Goal: Task Accomplishment & Management: Manage account settings

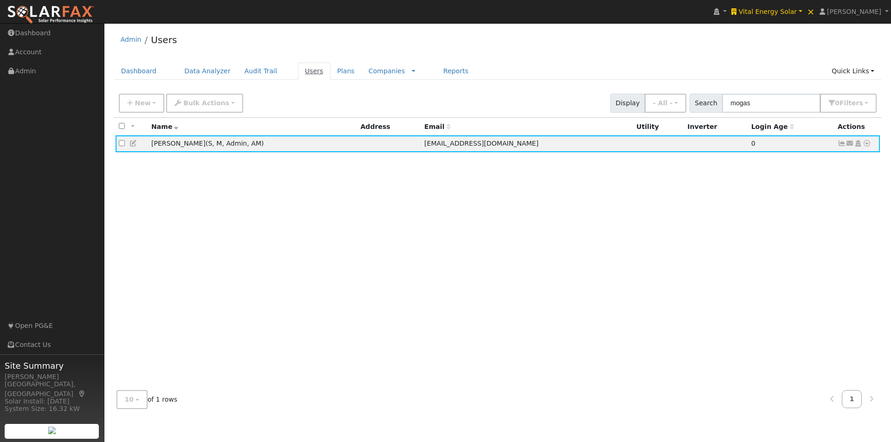
click at [298, 70] on link "Users" at bounding box center [314, 71] width 32 height 17
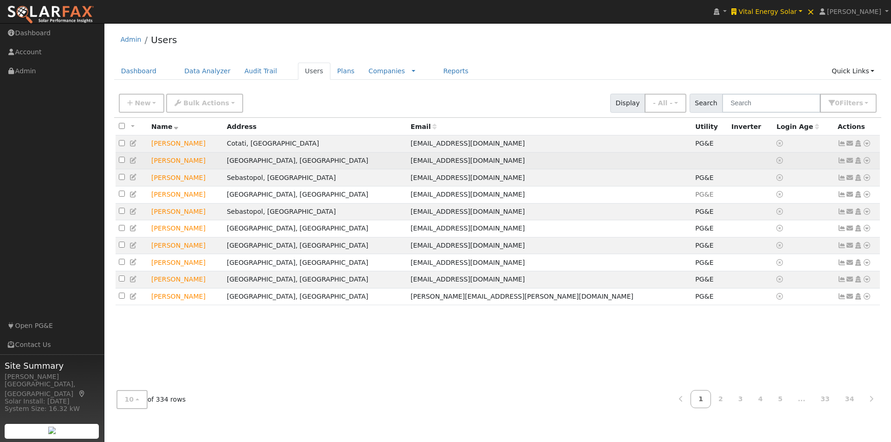
click at [867, 163] on icon at bounding box center [867, 160] width 8 height 6
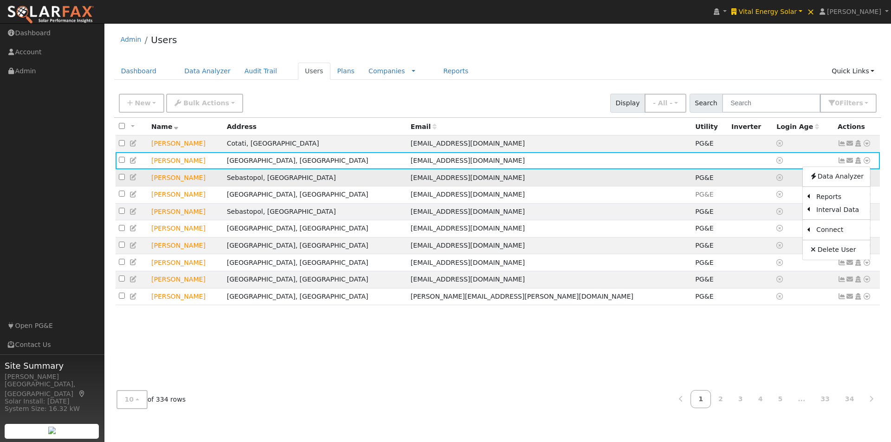
drag, startPoint x: 776, startPoint y: 233, endPoint x: 696, endPoint y: 183, distance: 93.4
click at [0, 0] on link "Utility" at bounding box center [0, 0] width 0 height 0
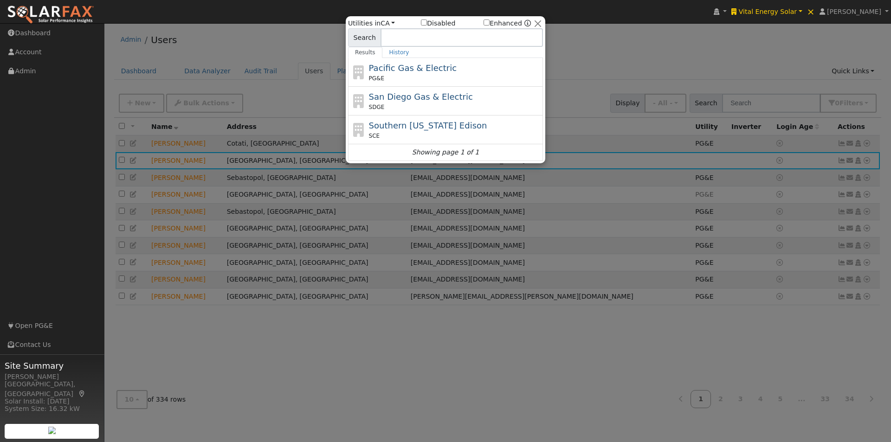
drag, startPoint x: 390, startPoint y: 23, endPoint x: 389, endPoint y: 29, distance: 6.1
click at [390, 25] on link "CA" at bounding box center [388, 22] width 14 height 7
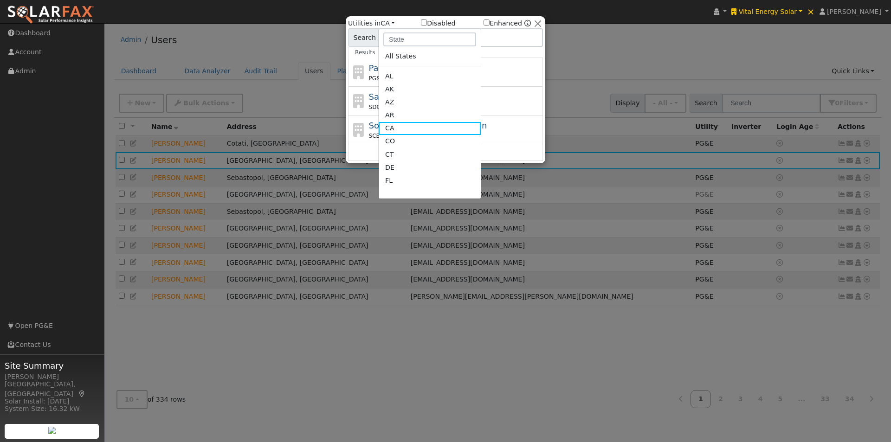
drag, startPoint x: 393, startPoint y: 179, endPoint x: 400, endPoint y: 161, distance: 19.6
click at [395, 174] on ul "All States AL AK AZ AR CA CO CT DE FL GA HI ID IL IN IA KS KY LA ME MD MA MI MN…" at bounding box center [430, 119] width 102 height 139
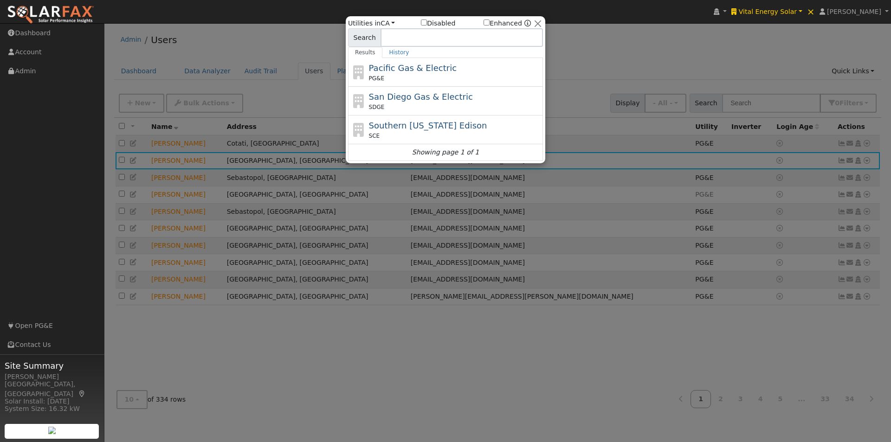
click at [490, 21] on input "Enhanced" at bounding box center [487, 22] width 6 height 6
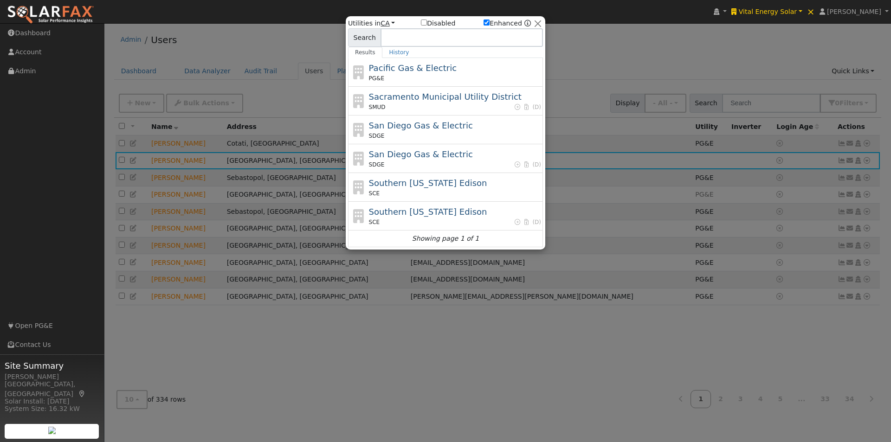
click at [387, 21] on link "CA" at bounding box center [388, 22] width 14 height 7
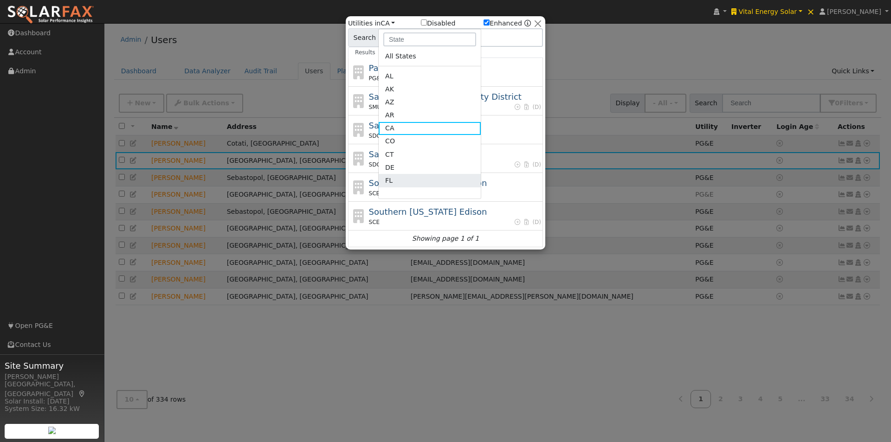
click at [397, 174] on ul "All States AL AK AZ AR CA CO CT DE FL GA HI ID IL IN IA KS KY LA ME MD MA MI MN…" at bounding box center [430, 119] width 102 height 139
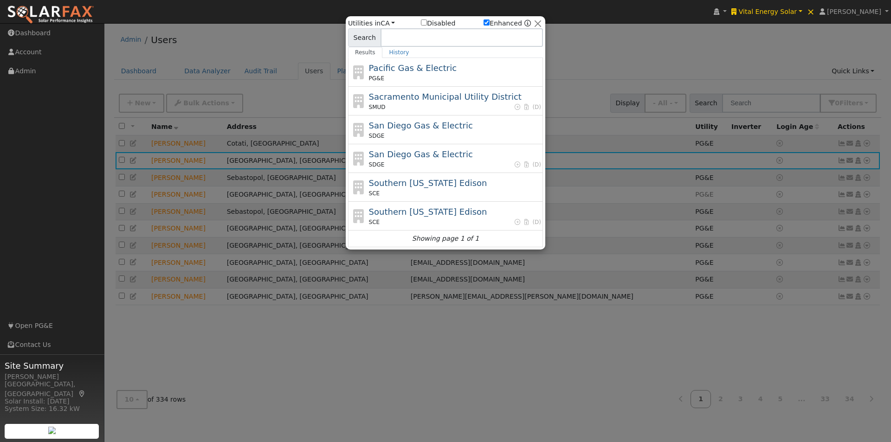
drag, startPoint x: 390, startPoint y: 22, endPoint x: 396, endPoint y: 98, distance: 76.4
click at [390, 23] on link "CA" at bounding box center [388, 22] width 14 height 7
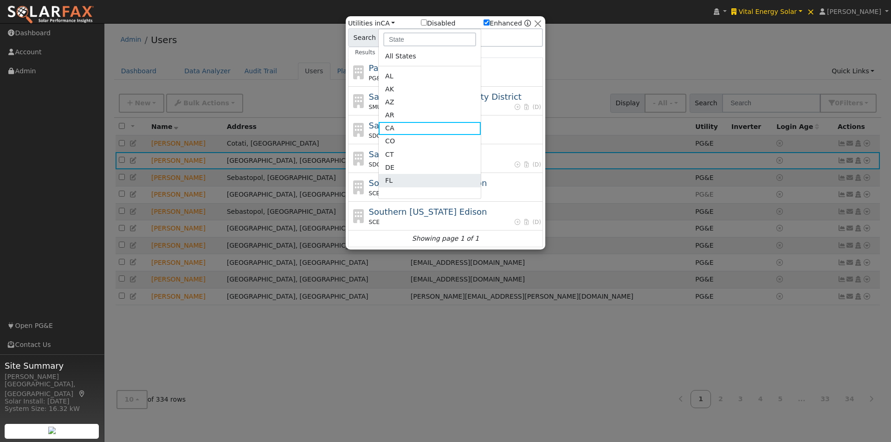
click at [385, 179] on link "FL" at bounding box center [430, 180] width 102 height 13
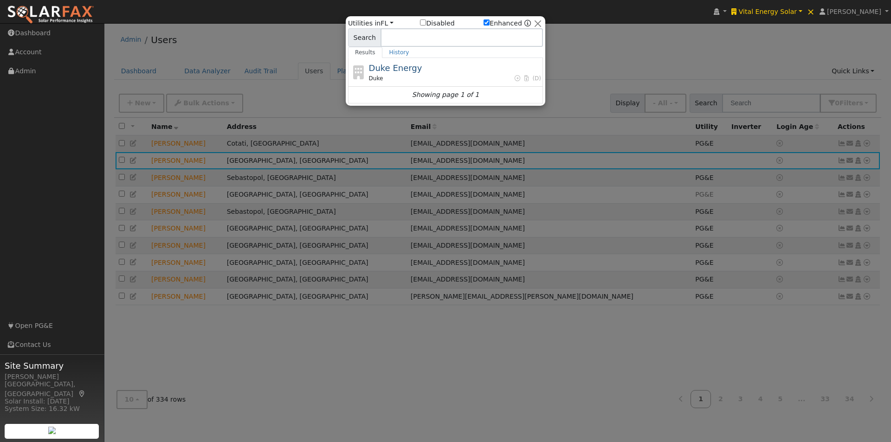
click at [489, 23] on input "Enhanced" at bounding box center [487, 22] width 6 height 6
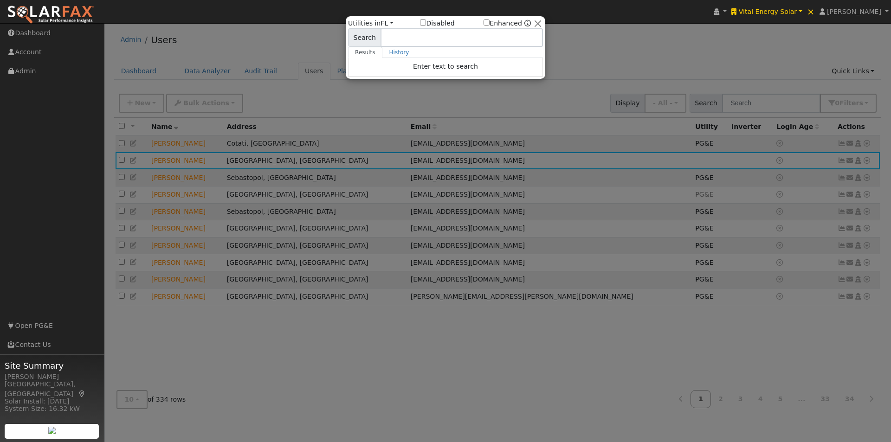
click at [490, 22] on input "Enhanced" at bounding box center [487, 22] width 6 height 6
checkbox input "true"
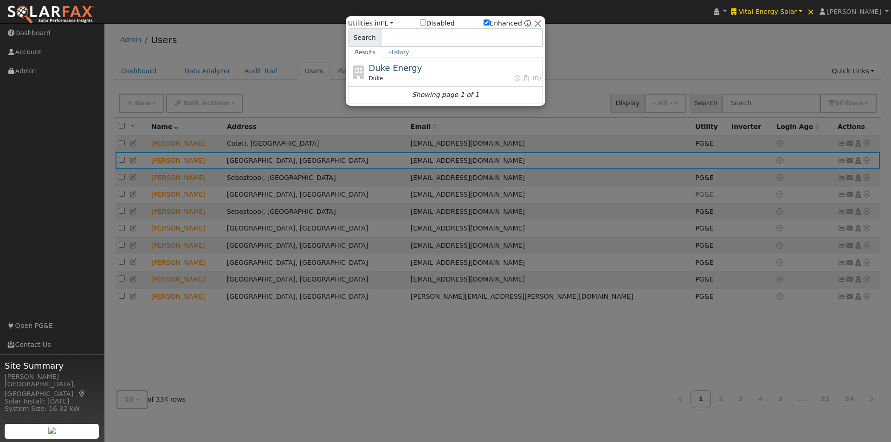
click at [423, 22] on input "Disabled" at bounding box center [423, 22] width 6 height 6
checkbox input "true"
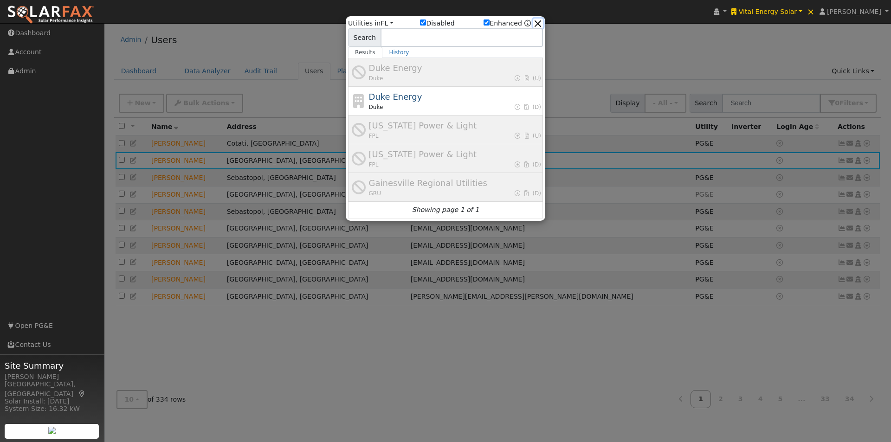
click at [541, 22] on button "button" at bounding box center [538, 24] width 10 height 10
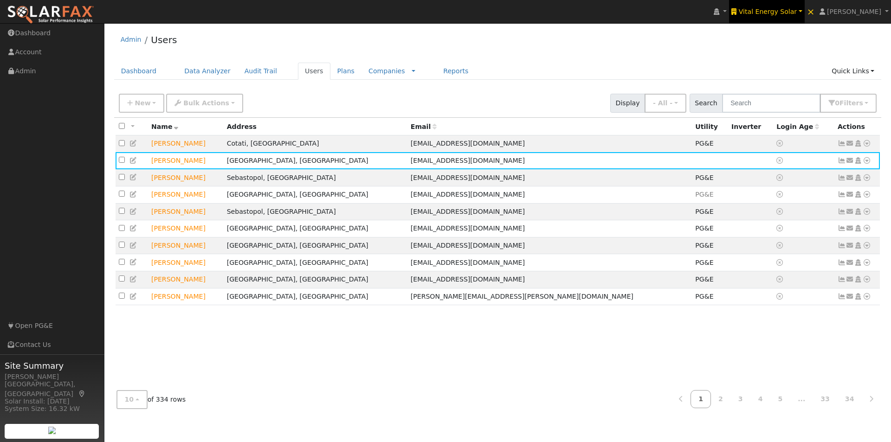
click at [793, 6] on link "Vital Energy Solar" at bounding box center [766, 11] width 75 height 23
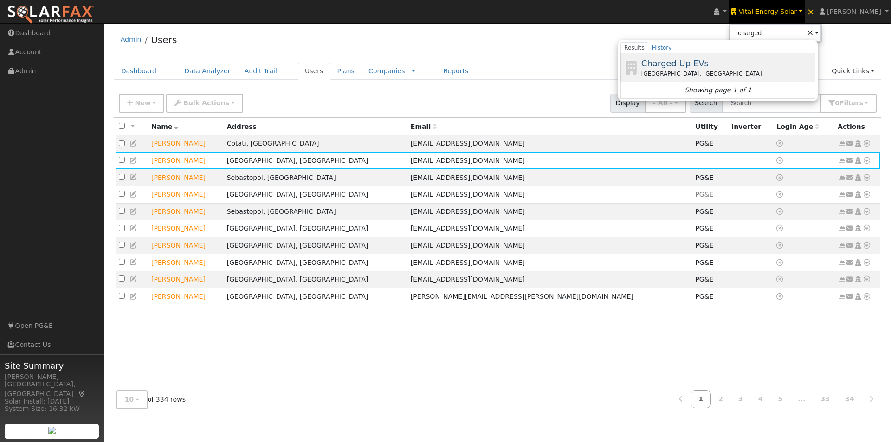
click at [694, 62] on span "Charged Up EVs" at bounding box center [675, 63] width 67 height 10
type input "Charged Up EVs"
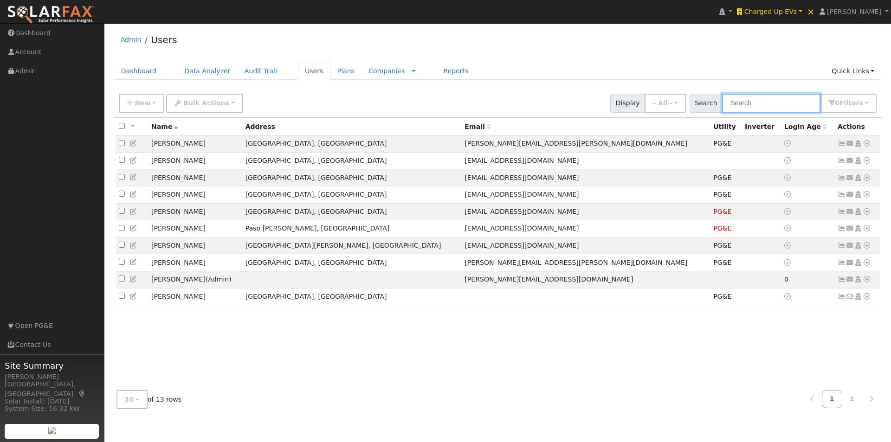
click at [791, 103] on input "text" at bounding box center [771, 103] width 98 height 19
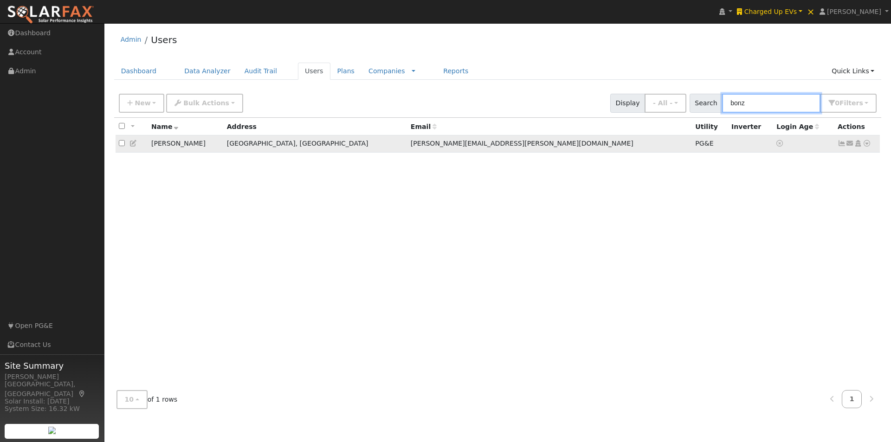
type input "bonz"
click at [866, 143] on icon at bounding box center [867, 143] width 8 height 6
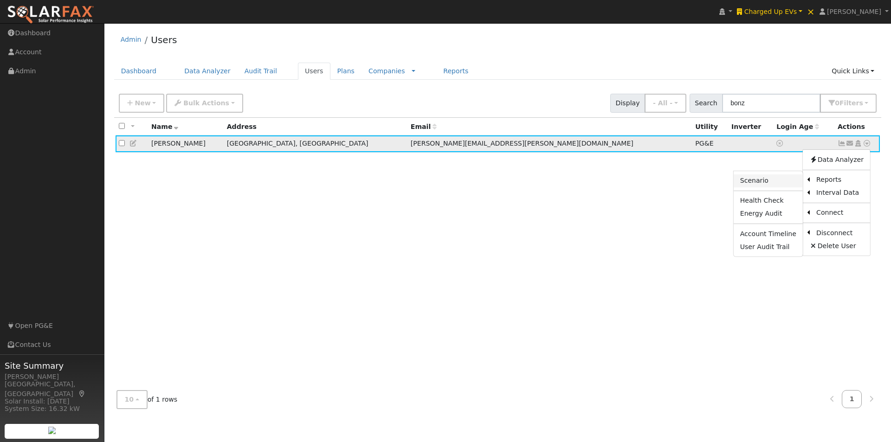
click at [768, 182] on link "Scenario" at bounding box center [768, 181] width 69 height 13
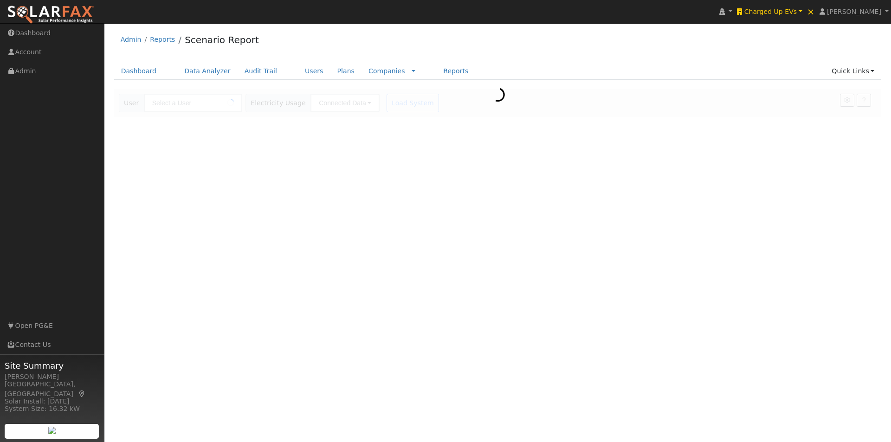
type input "Joe Bonzi"
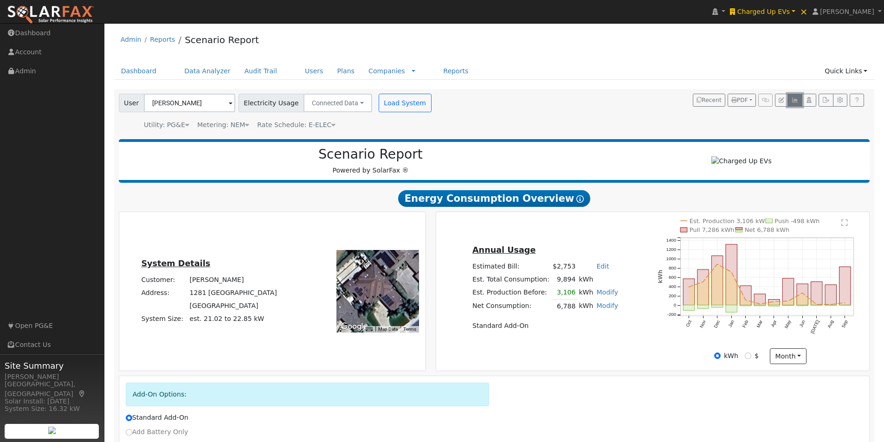
click at [793, 101] on icon "button" at bounding box center [795, 100] width 7 height 6
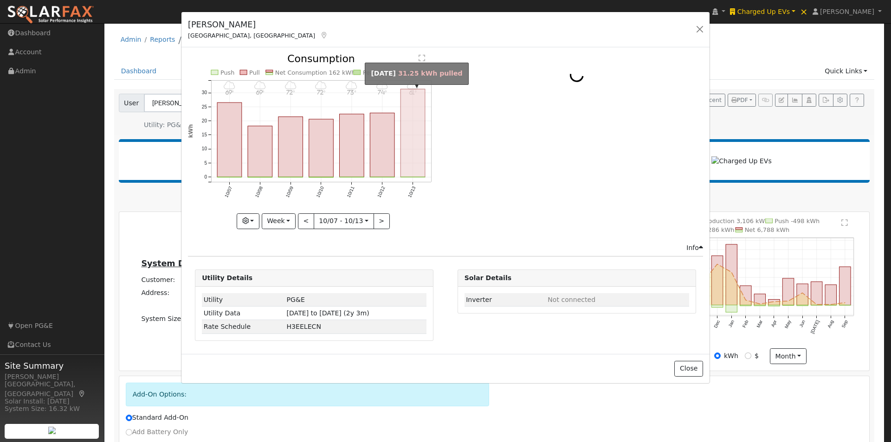
click at [416, 143] on rect "onclick=""" at bounding box center [413, 133] width 25 height 88
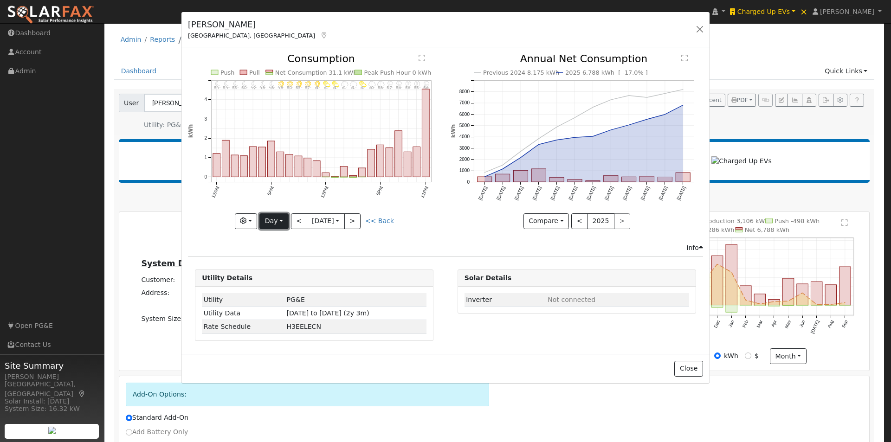
click at [270, 223] on button "Day" at bounding box center [274, 222] width 29 height 16
drag, startPoint x: 273, startPoint y: 277, endPoint x: 292, endPoint y: 255, distance: 29.0
click at [273, 273] on link "Year" at bounding box center [292, 279] width 65 height 13
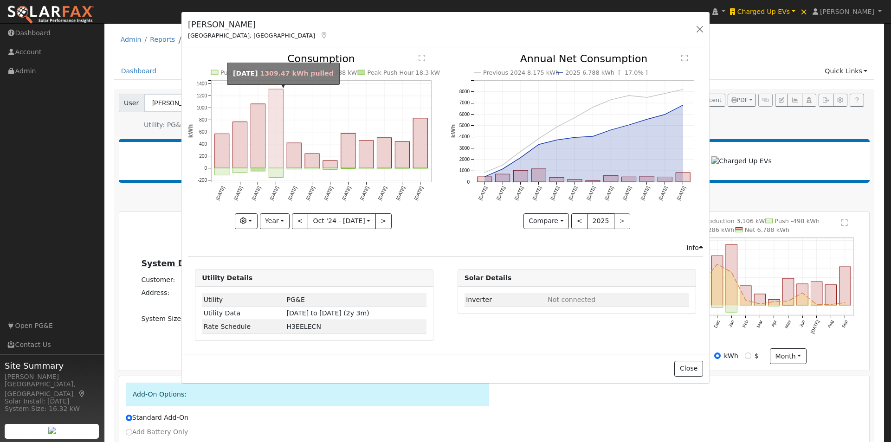
click at [276, 131] on rect "onclick=""" at bounding box center [276, 128] width 14 height 79
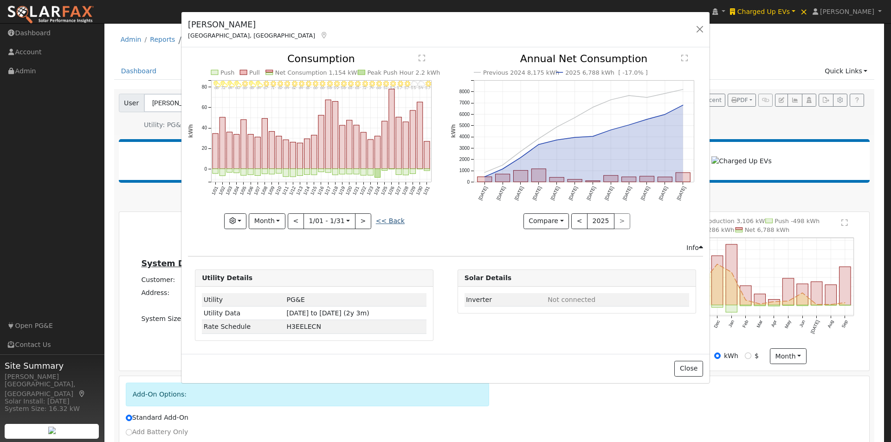
click at [393, 218] on link "<< Back" at bounding box center [390, 220] width 29 height 7
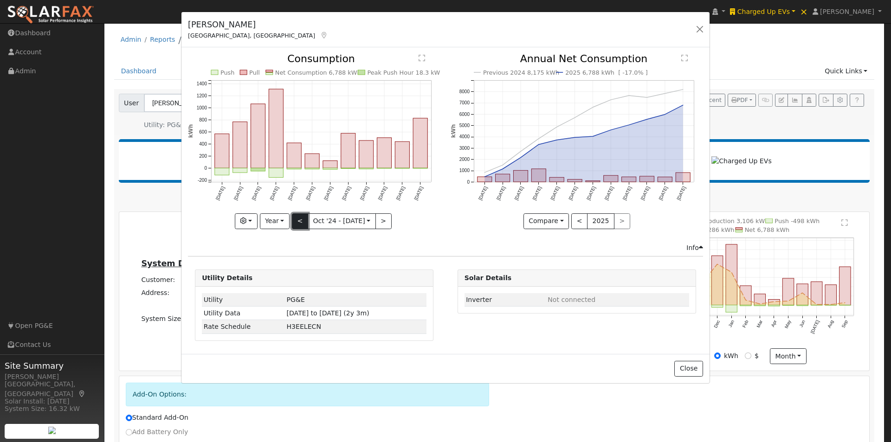
click at [297, 220] on button "<" at bounding box center [300, 222] width 16 height 16
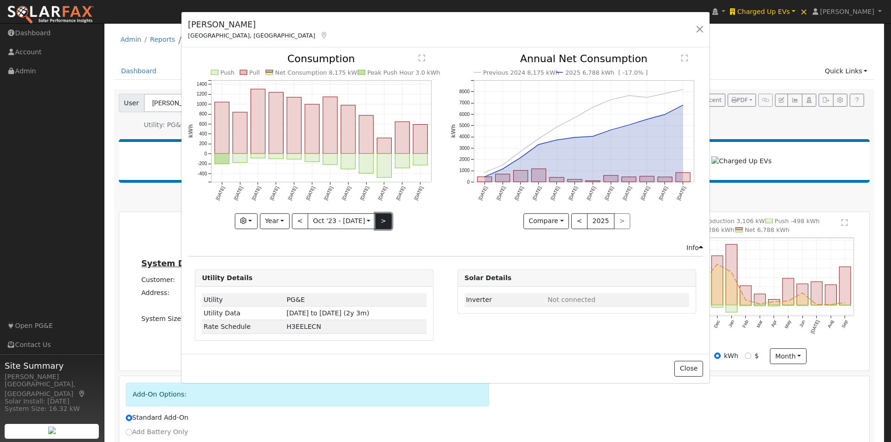
click at [381, 220] on button ">" at bounding box center [384, 222] width 16 height 16
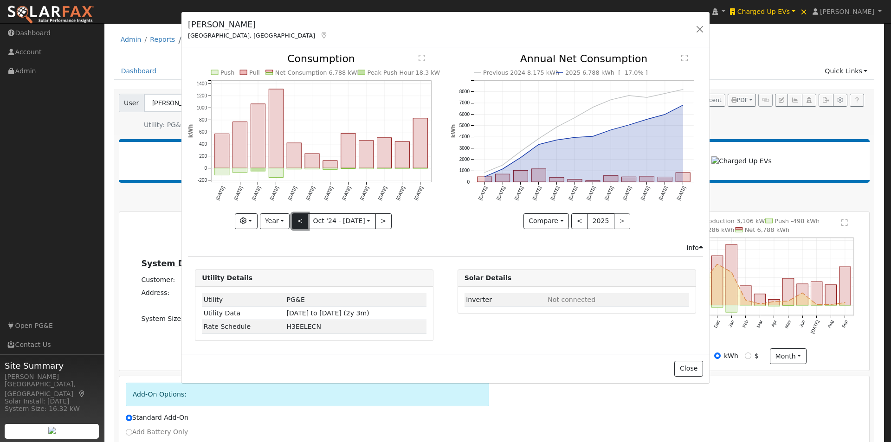
click at [298, 221] on button "<" at bounding box center [300, 222] width 16 height 16
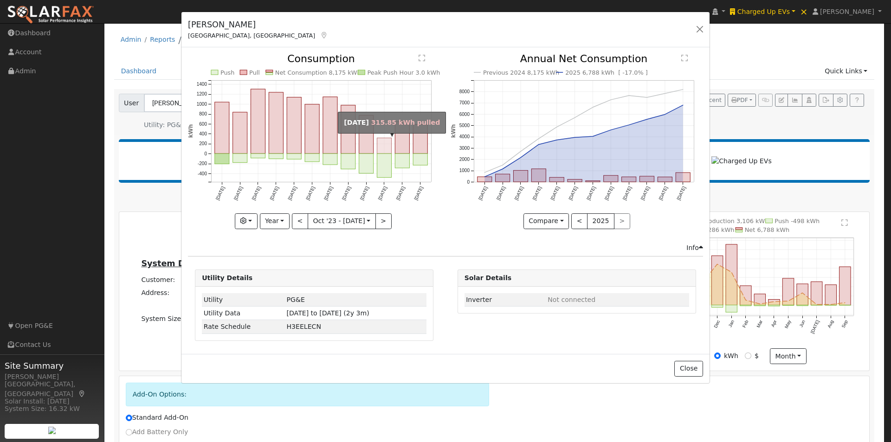
click at [382, 143] on rect "onclick=""" at bounding box center [384, 146] width 14 height 16
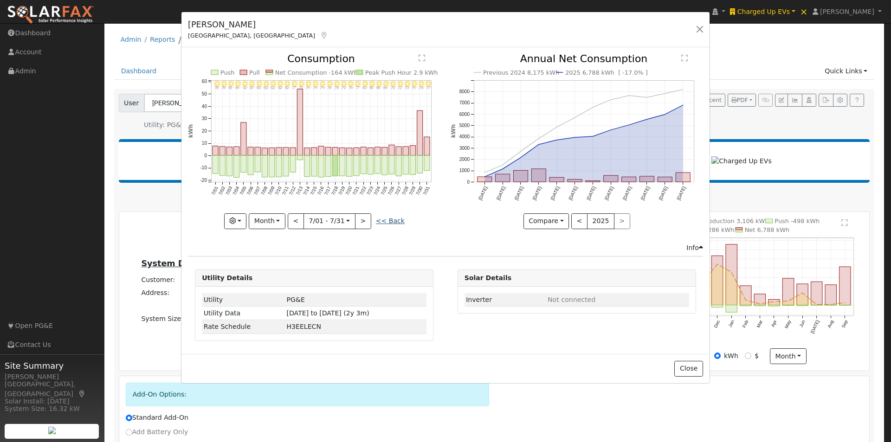
click at [389, 220] on link "<< Back" at bounding box center [390, 220] width 29 height 7
type input "[DATE]"
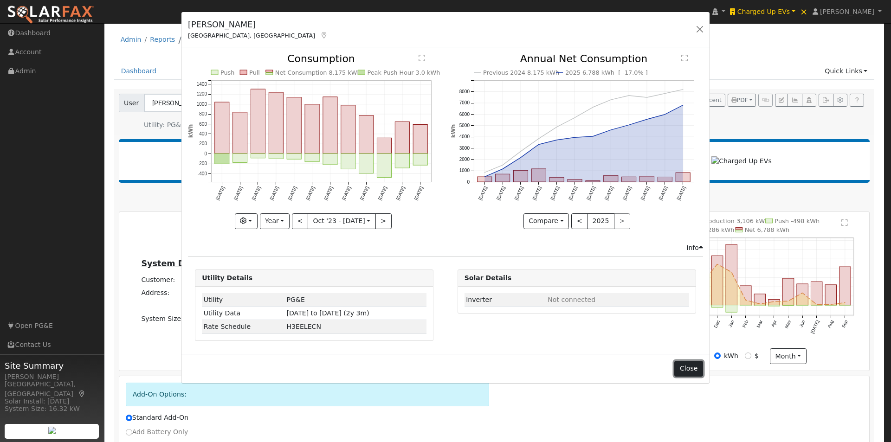
click at [693, 370] on button "Close" at bounding box center [689, 369] width 28 height 16
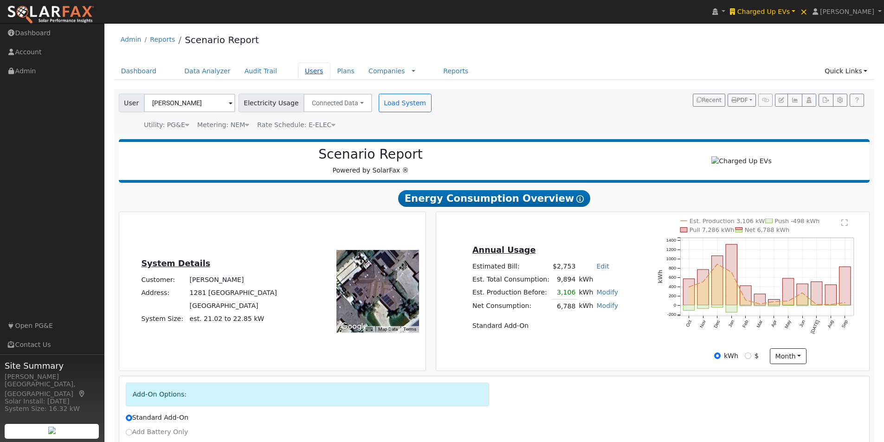
click at [298, 71] on link "Users" at bounding box center [314, 71] width 32 height 17
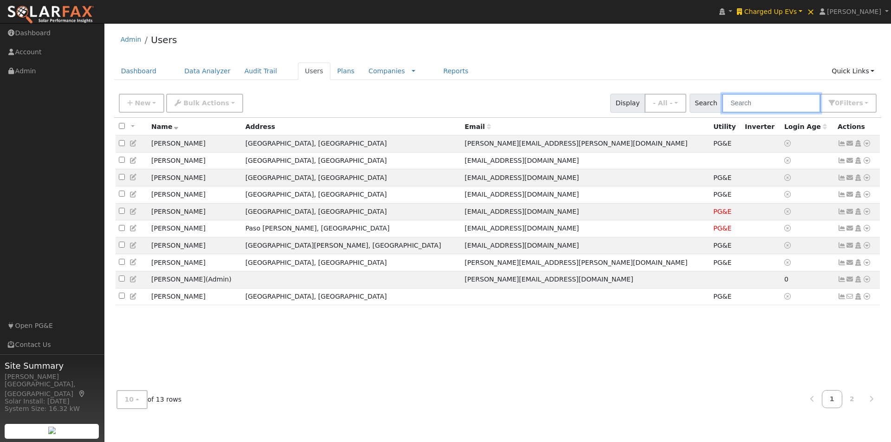
click at [768, 101] on input "text" at bounding box center [771, 103] width 98 height 19
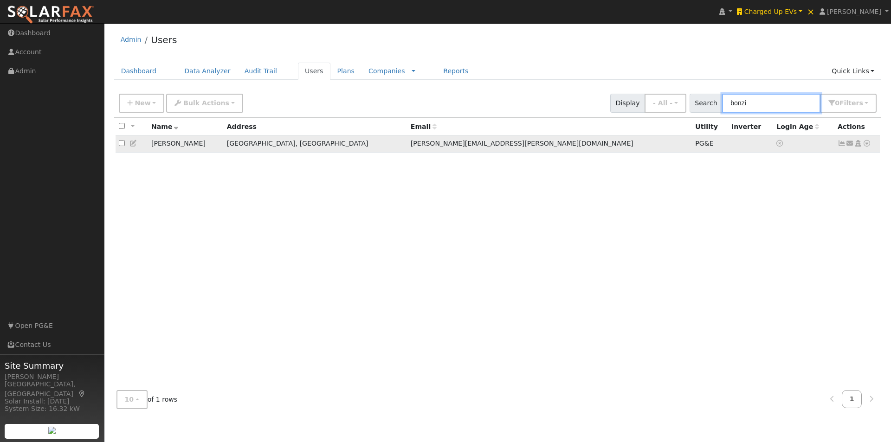
type input "bonzi"
click at [842, 145] on icon at bounding box center [842, 143] width 8 height 6
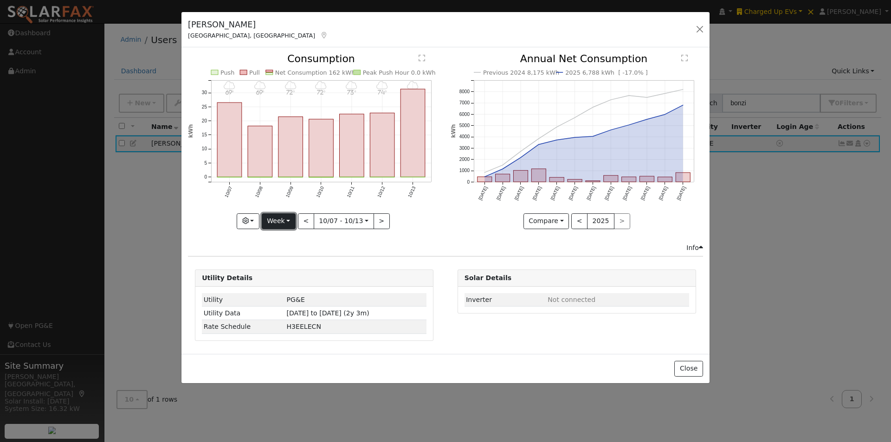
click at [287, 221] on button "Week" at bounding box center [279, 222] width 34 height 16
click at [290, 279] on link "Year" at bounding box center [294, 279] width 65 height 13
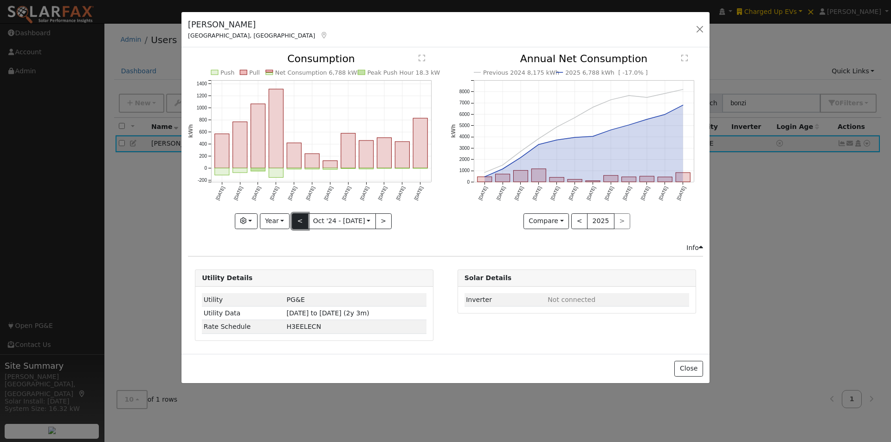
click at [304, 222] on button "<" at bounding box center [300, 222] width 16 height 16
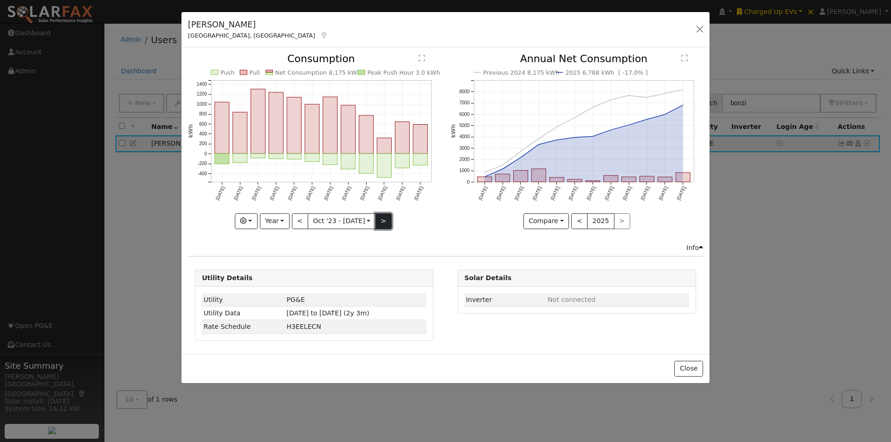
click at [378, 218] on button ">" at bounding box center [384, 222] width 16 height 16
type input "[DATE]"
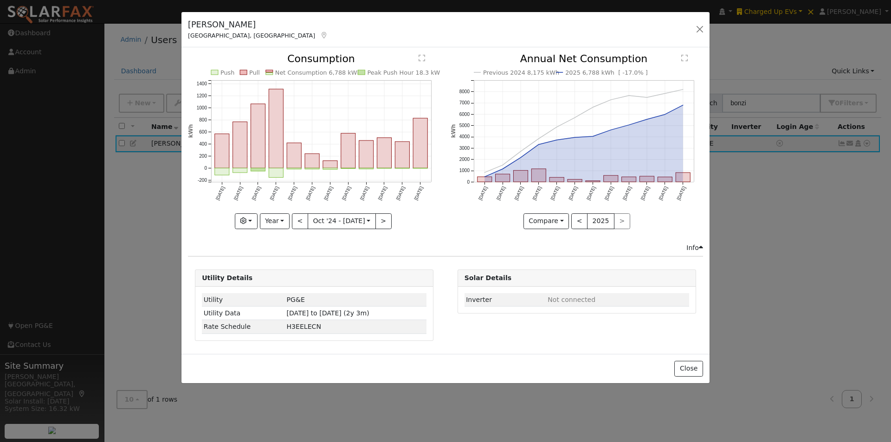
click at [688, 359] on div "Close" at bounding box center [446, 368] width 528 height 29
click at [688, 367] on button "Close" at bounding box center [689, 369] width 28 height 16
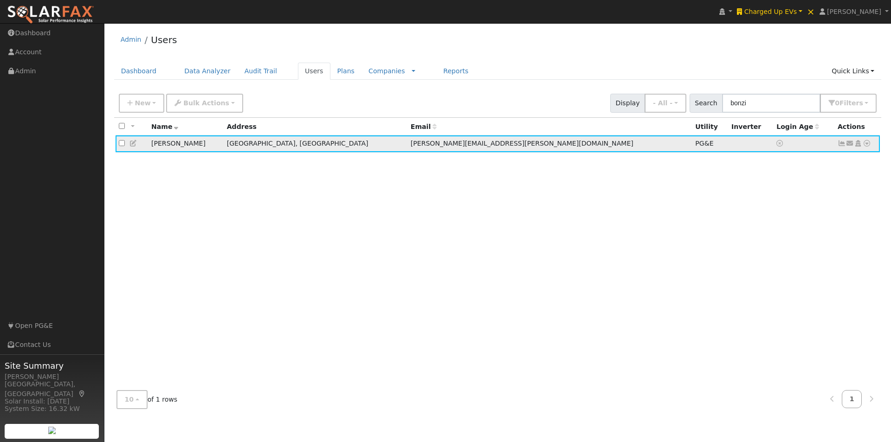
click at [867, 146] on icon at bounding box center [867, 143] width 8 height 6
click at [754, 206] on link "Export to CSV" at bounding box center [769, 207] width 68 height 13
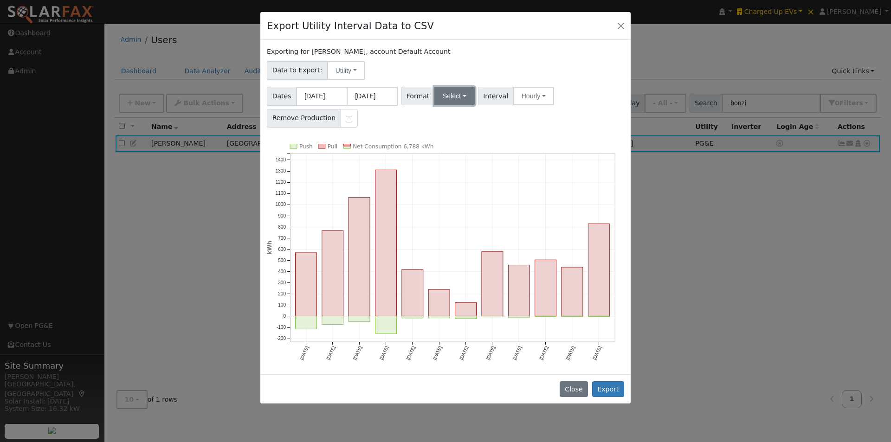
click at [452, 96] on button "Select" at bounding box center [455, 96] width 40 height 19
drag, startPoint x: 446, startPoint y: 111, endPoint x: 308, endPoint y: 80, distance: 140.9
click at [446, 111] on link "Generic" at bounding box center [465, 116] width 66 height 13
click at [325, 95] on input "10/01/2024" at bounding box center [321, 96] width 51 height 19
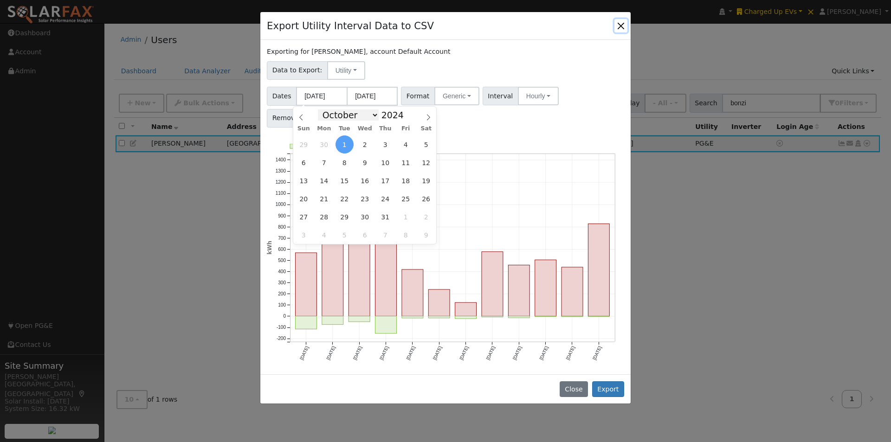
click at [374, 113] on select "January February March April May June July August September October November De…" at bounding box center [348, 115] width 61 height 11
select select "1"
click at [325, 110] on select "January February March April May June July August September October November De…" at bounding box center [348, 115] width 61 height 11
click at [383, 143] on span "1" at bounding box center [386, 145] width 18 height 18
type input "[DATE]"
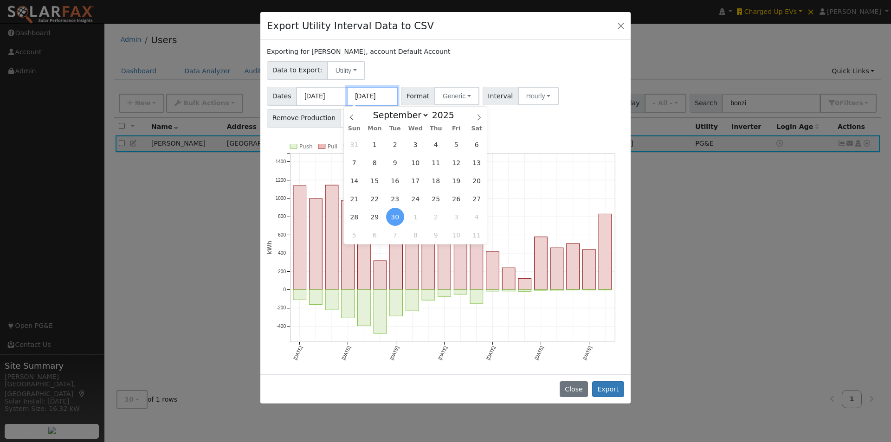
click at [382, 96] on input "09/30/2025" at bounding box center [372, 96] width 51 height 19
click at [423, 115] on select "January February March April May June July August September October November De…" at bounding box center [399, 115] width 61 height 11
select select "0"
click at [376, 110] on select "January February March April May June July August September October November De…" at bounding box center [399, 115] width 61 height 11
drag, startPoint x: 454, startPoint y: 217, endPoint x: 457, endPoint y: 211, distance: 6.2
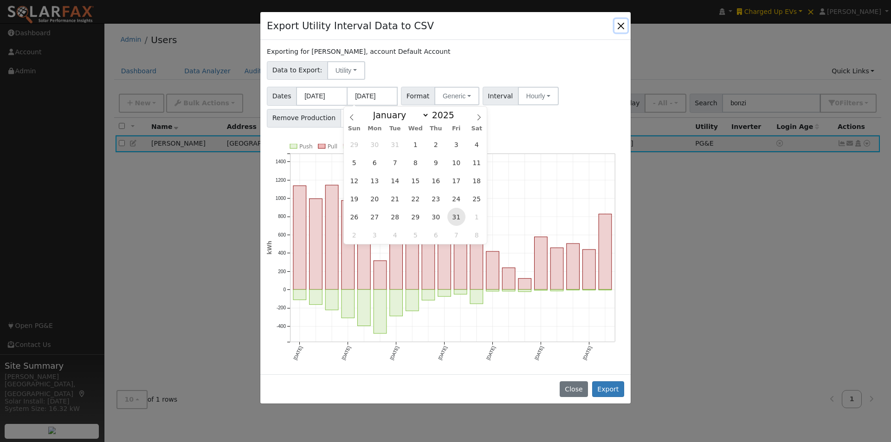
click at [455, 216] on span "31" at bounding box center [457, 217] width 18 height 18
type input "[DATE]"
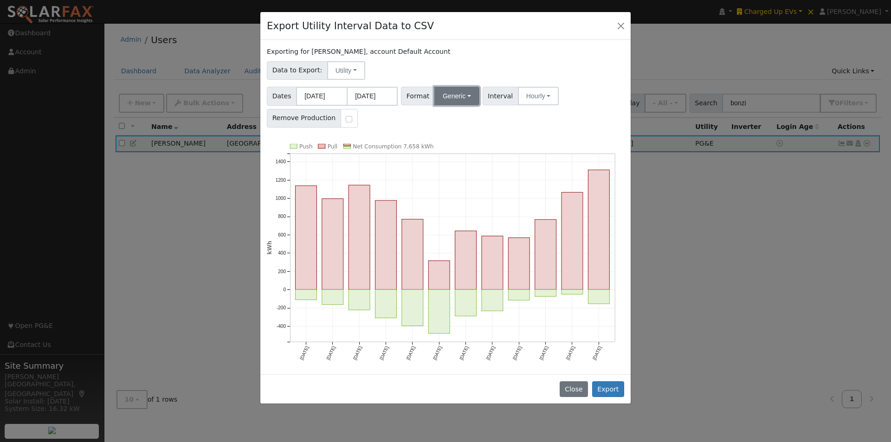
click at [465, 98] on button "Generic" at bounding box center [457, 96] width 45 height 19
click at [445, 128] on link "PG&E" at bounding box center [465, 129] width 66 height 13
click at [609, 389] on button "Export" at bounding box center [608, 390] width 32 height 16
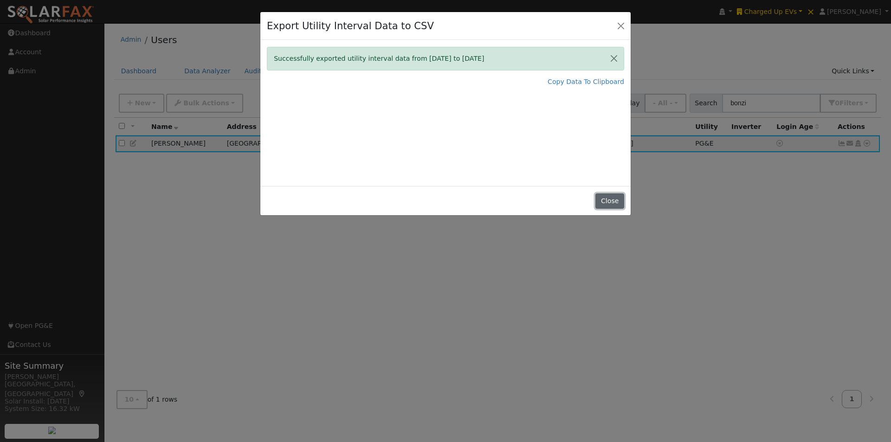
drag, startPoint x: 611, startPoint y: 202, endPoint x: 635, endPoint y: 176, distance: 35.8
click at [611, 202] on button "Close" at bounding box center [610, 202] width 28 height 16
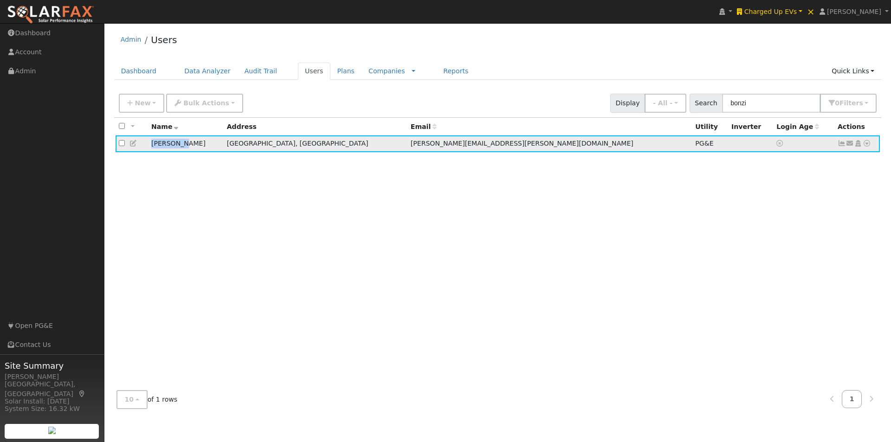
drag, startPoint x: 184, startPoint y: 145, endPoint x: 149, endPoint y: 149, distance: 35.6
click at [149, 149] on td "Joe Bonzi" at bounding box center [186, 144] width 76 height 17
copy td "Joe Bonzi"
drag, startPoint x: 141, startPoint y: 106, endPoint x: 176, endPoint y: 126, distance: 40.5
click at [145, 107] on span "New" at bounding box center [143, 102] width 16 height 7
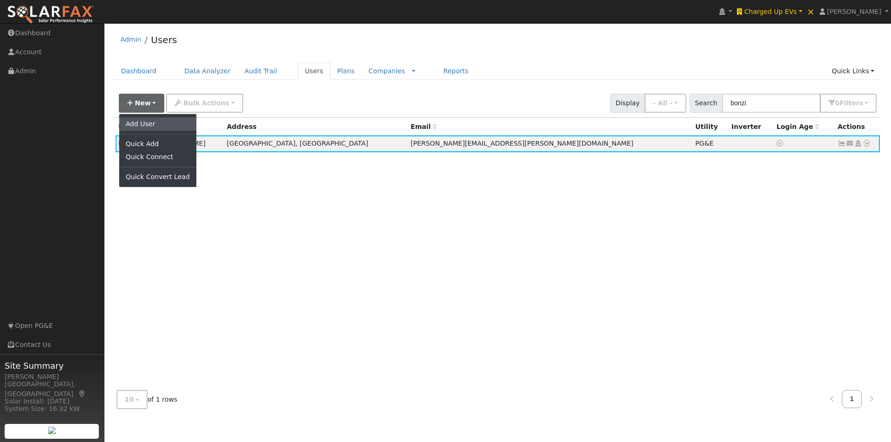
click at [143, 123] on link "Add User" at bounding box center [157, 123] width 77 height 13
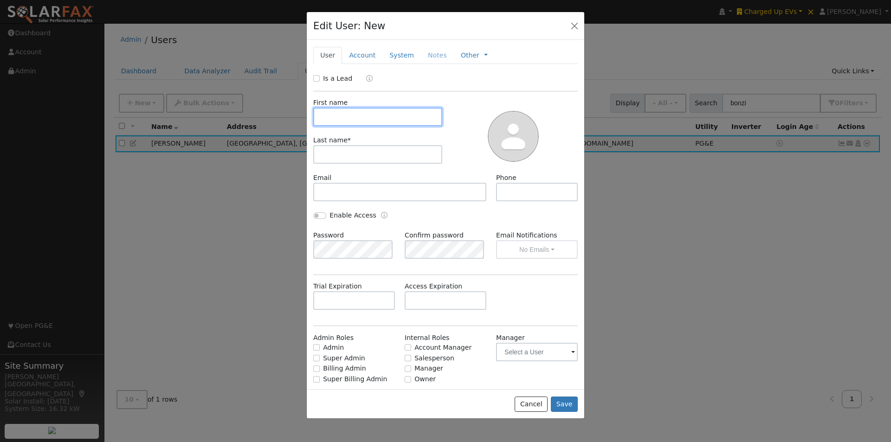
click at [345, 122] on input "text" at bounding box center [377, 117] width 129 height 19
paste input "Joe Bonzi"
type input "Joe Bonzi"
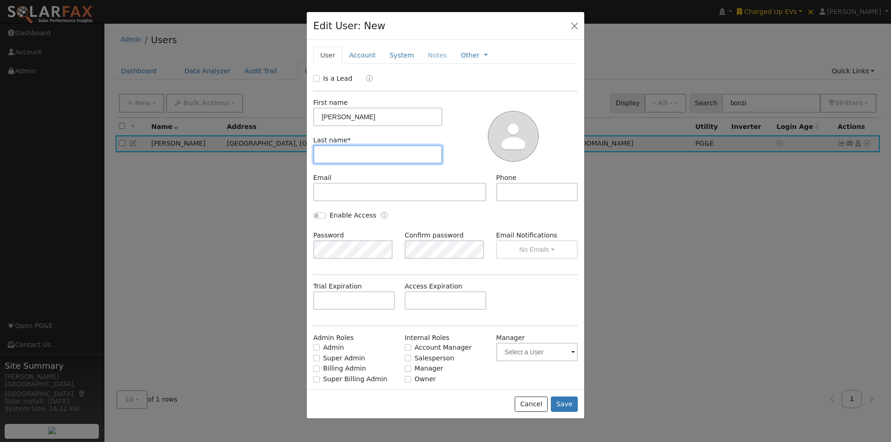
click at [351, 160] on input "text" at bounding box center [377, 154] width 129 height 19
paste input "Joe Bonzi"
type input "Joe Bonzi"
drag, startPoint x: 358, startPoint y: 119, endPoint x: 331, endPoint y: 119, distance: 26.9
click at [331, 119] on input "Joe Bonzi" at bounding box center [377, 117] width 129 height 19
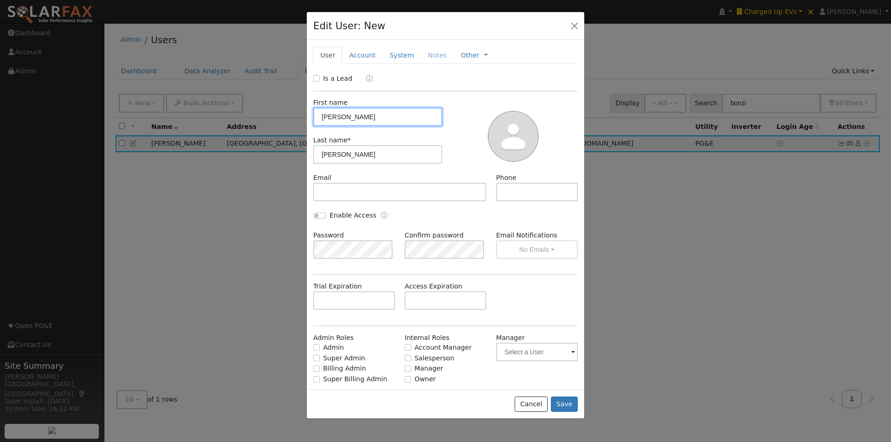
type input "Joe"
drag, startPoint x: 335, startPoint y: 154, endPoint x: 266, endPoint y: 155, distance: 68.3
click at [266, 155] on div "Edit User: New Select an Ac... New Account Nickname Cancel Create Are you sure …" at bounding box center [445, 221] width 891 height 442
click at [380, 157] on input "Bonzi" at bounding box center [377, 154] width 129 height 19
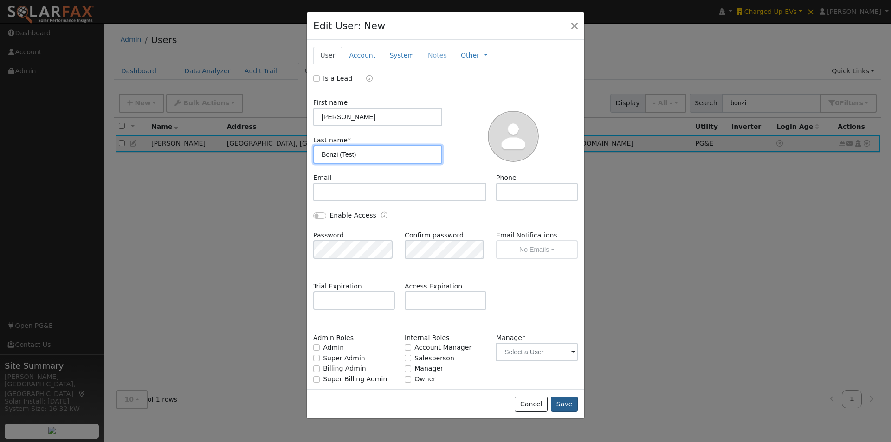
type input "Bonzi (Test)"
click at [568, 405] on button "Save" at bounding box center [564, 405] width 27 height 16
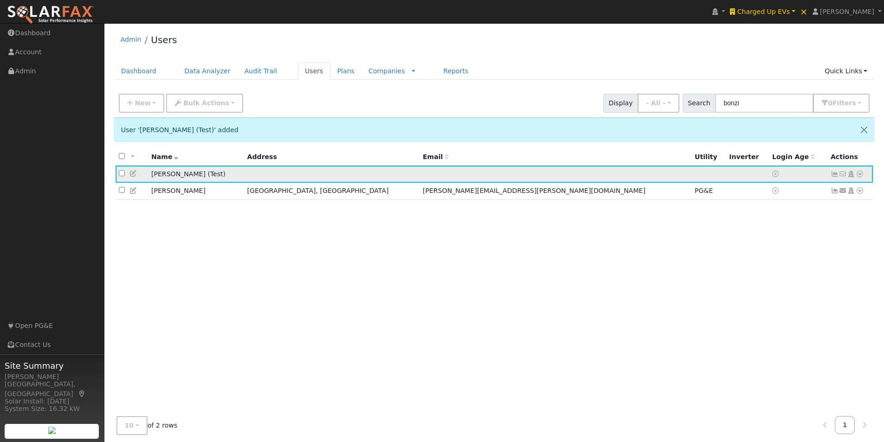
click at [860, 175] on icon at bounding box center [860, 174] width 8 height 6
click at [766, 224] on link "Import From CSV" at bounding box center [762, 224] width 68 height 13
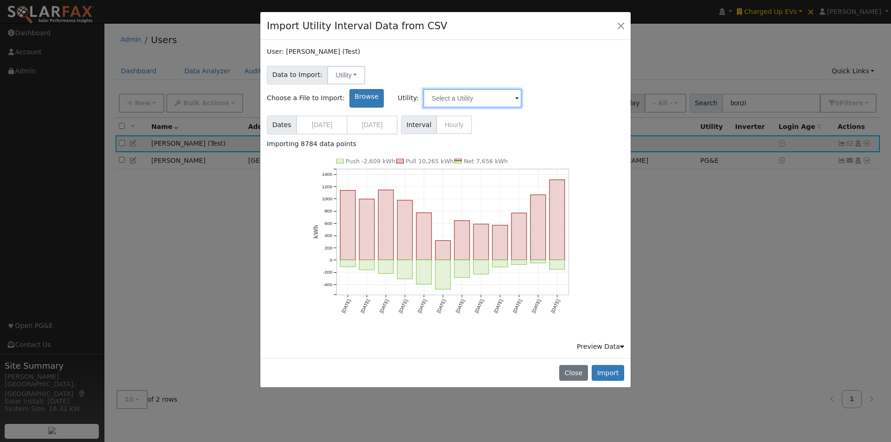
click at [522, 89] on input "text" at bounding box center [472, 98] width 98 height 19
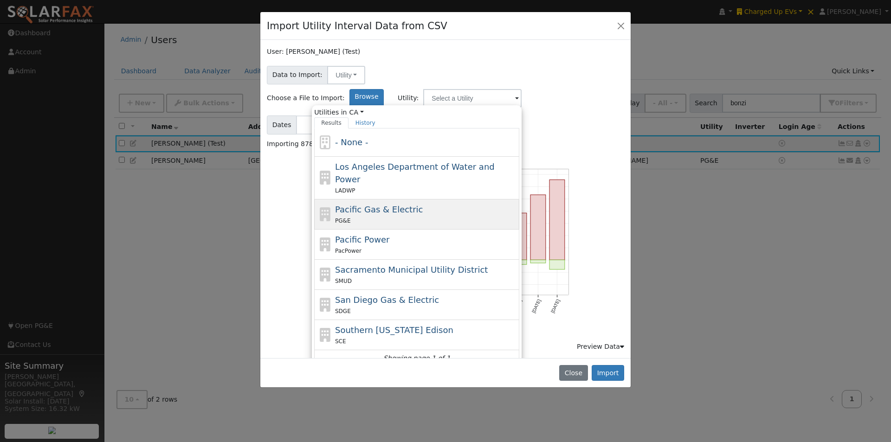
click at [423, 205] on span "Pacific Gas & Electric" at bounding box center [379, 210] width 88 height 10
type input "Pacific Gas & Electric"
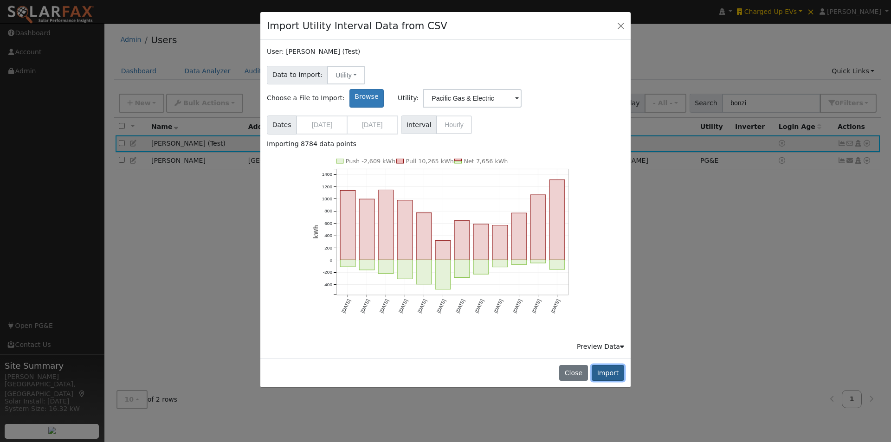
click at [614, 365] on button "Import" at bounding box center [608, 373] width 32 height 16
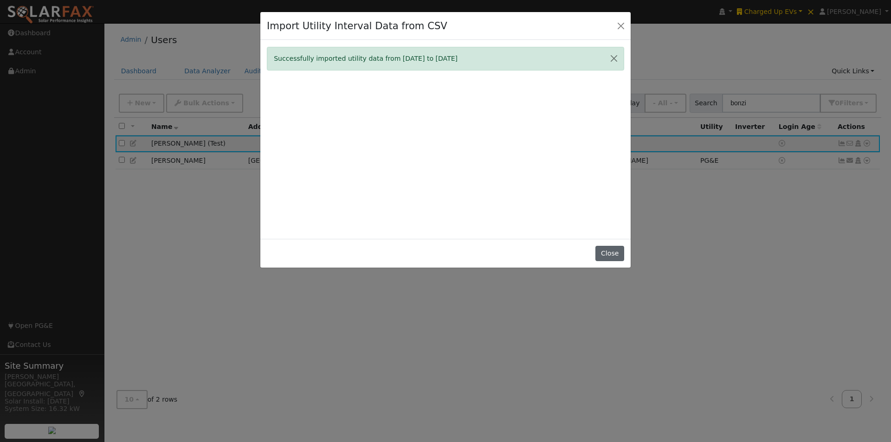
drag, startPoint x: 625, startPoint y: 256, endPoint x: 617, endPoint y: 255, distance: 7.5
click at [624, 256] on div "Close" at bounding box center [445, 253] width 370 height 29
click at [617, 256] on button "Close" at bounding box center [610, 254] width 28 height 16
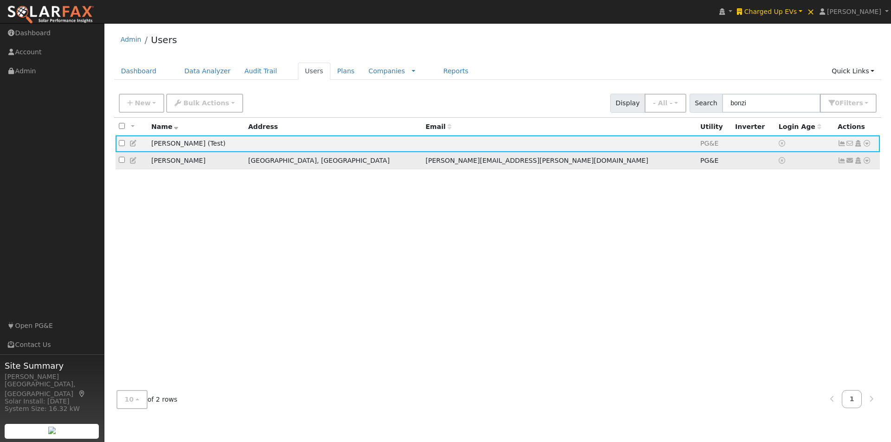
click at [133, 160] on icon at bounding box center [134, 160] width 8 height 6
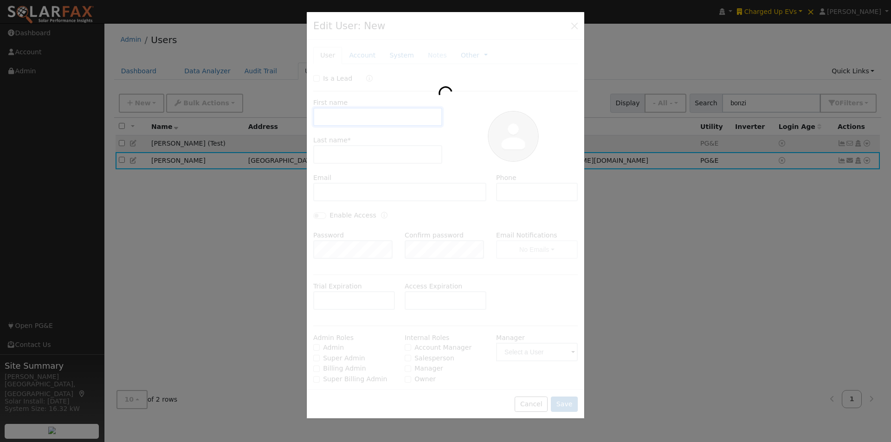
type input "Joe"
type input "Bonzi"
type input "joe@bonzi.com"
type input "(805) 748-1969"
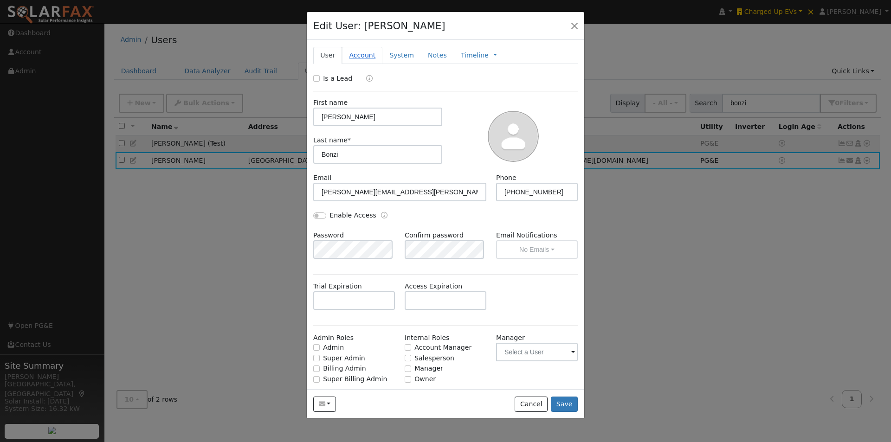
click at [357, 57] on link "Account" at bounding box center [362, 55] width 40 height 17
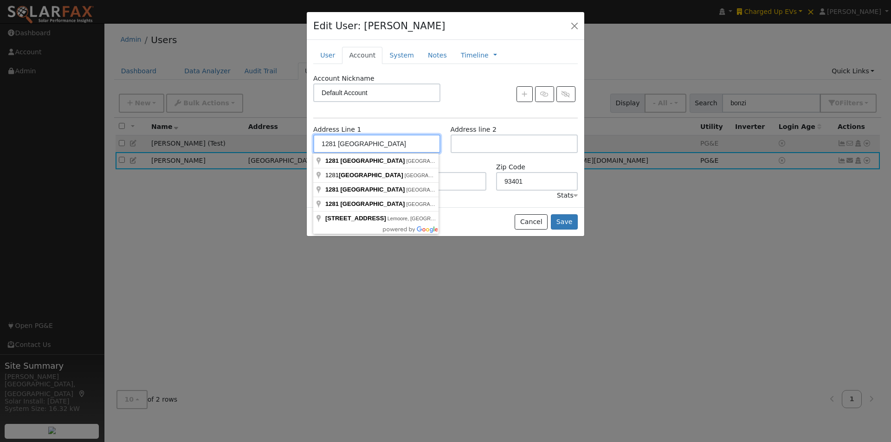
drag, startPoint x: 403, startPoint y: 146, endPoint x: 304, endPoint y: 147, distance: 98.9
click at [304, 147] on div "Edit User: Joe Bonzi Default Account Default Account 1281 Hanover Place, San Lu…" at bounding box center [445, 221] width 891 height 442
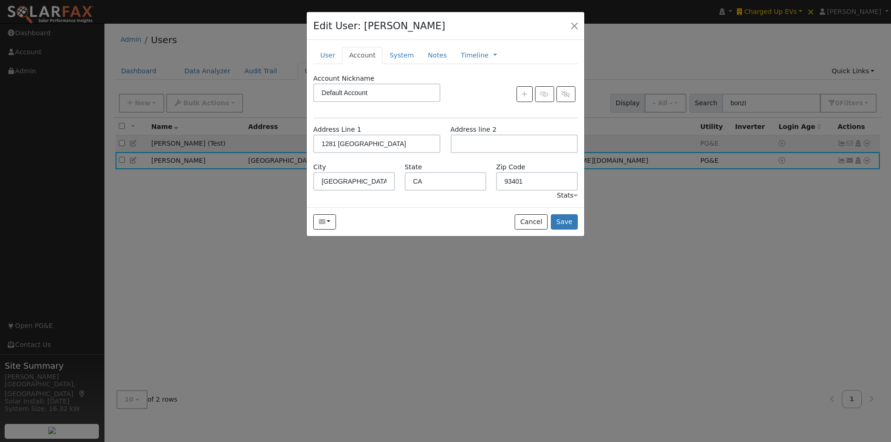
click at [455, 100] on div at bounding box center [514, 94] width 137 height 16
drag, startPoint x: 537, startPoint y: 221, endPoint x: 525, endPoint y: 214, distance: 13.9
click at [537, 221] on button "Cancel" at bounding box center [531, 222] width 33 height 16
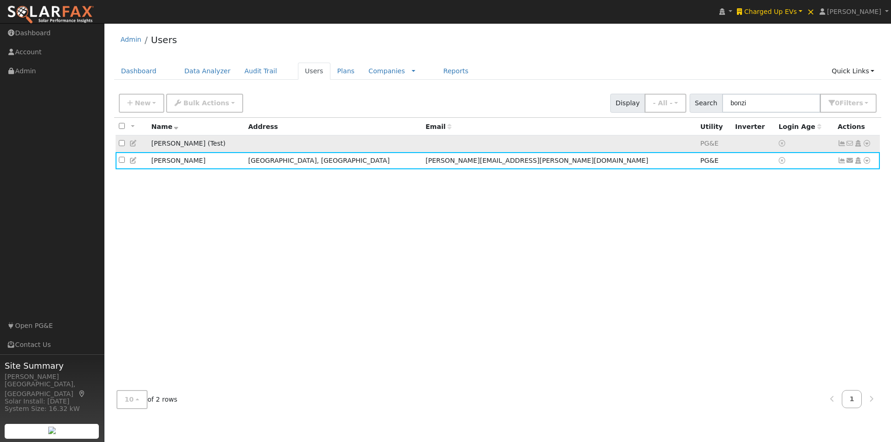
click at [134, 143] on icon at bounding box center [134, 143] width 8 height 6
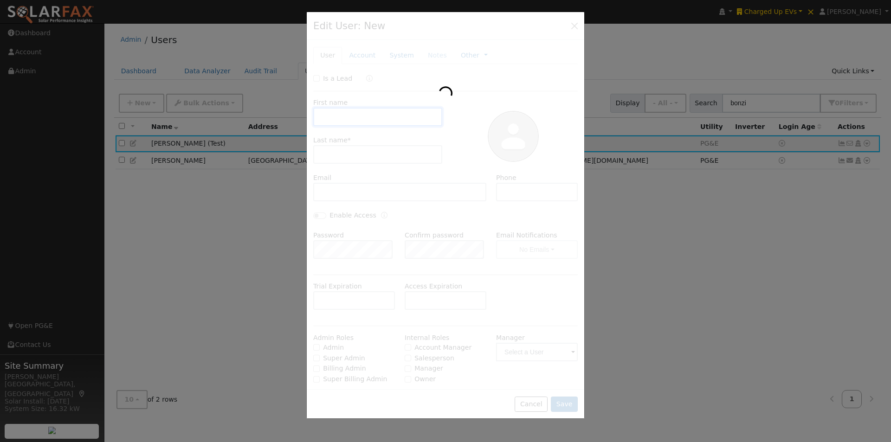
type input "Joe"
type input "Bonzi (Test)"
type input "Default Account"
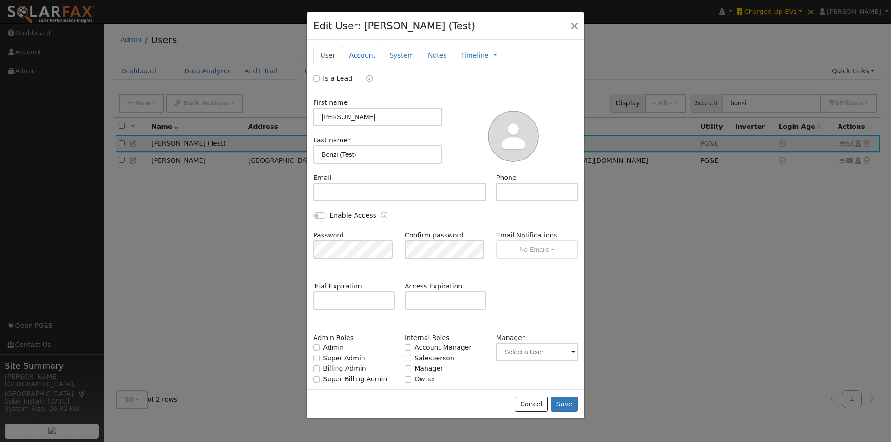
click at [361, 52] on link "Account" at bounding box center [362, 55] width 40 height 17
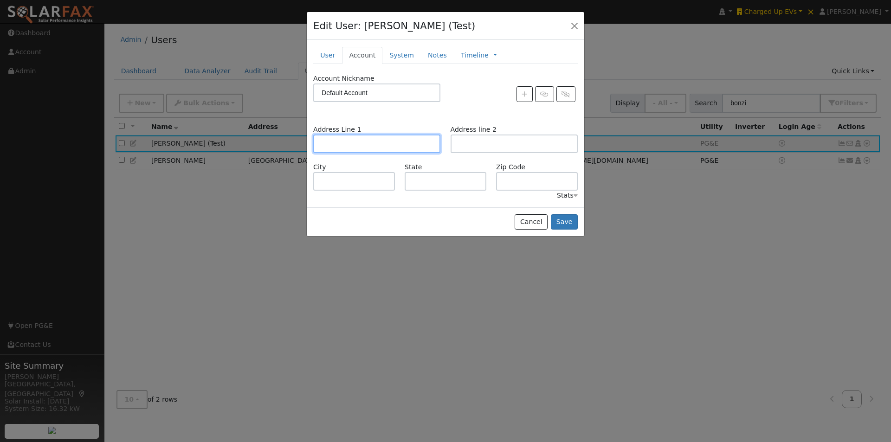
click at [356, 144] on input "text" at bounding box center [376, 144] width 127 height 19
paste input "1281 [GEOGRAPHIC_DATA]"
type input "1281 [GEOGRAPHIC_DATA]"
type input "San Luis Obispo"
type input "CA"
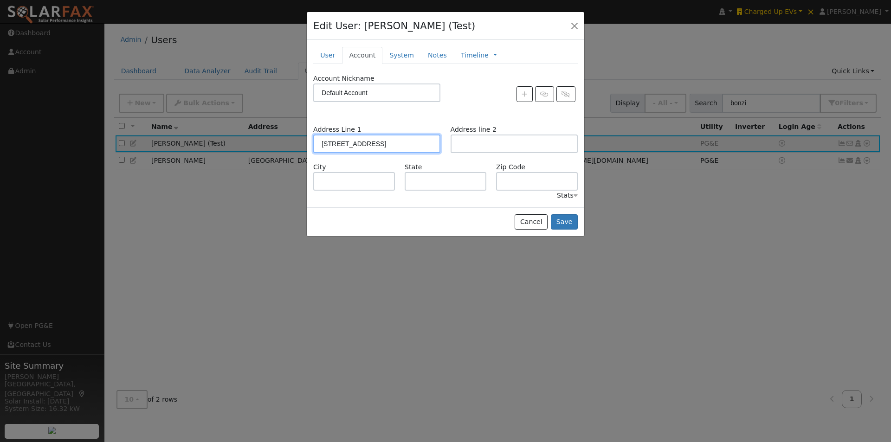
type input "93401"
click at [564, 218] on button "Save" at bounding box center [564, 222] width 27 height 16
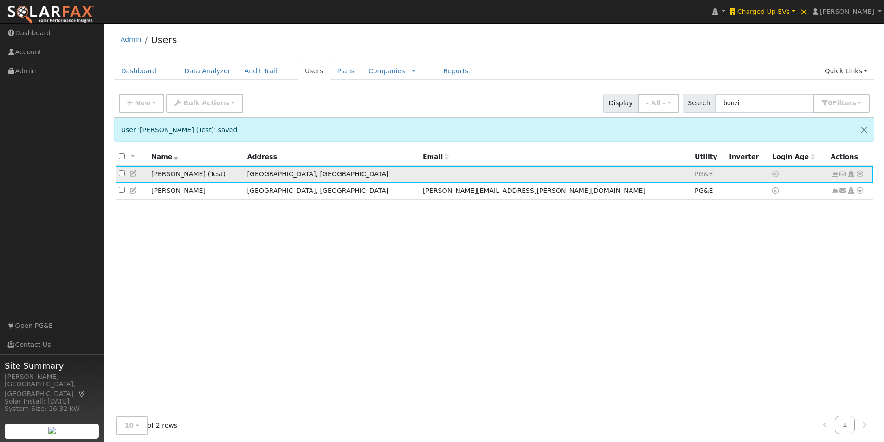
click at [838, 176] on icon at bounding box center [835, 174] width 8 height 6
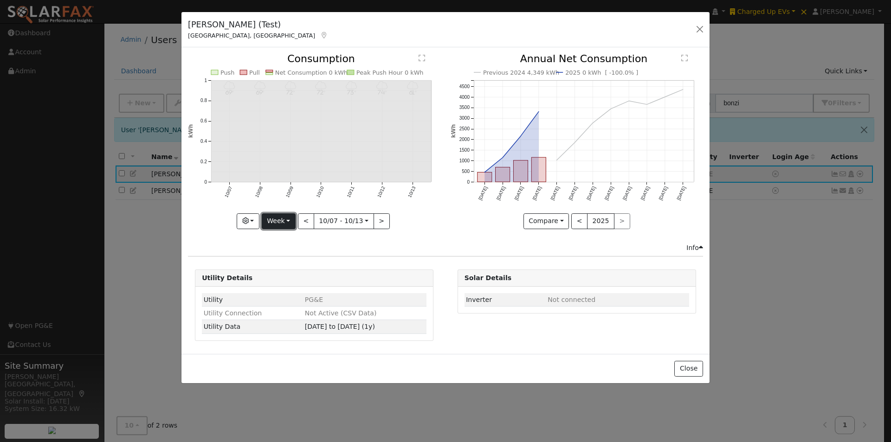
click at [283, 219] on button "Week" at bounding box center [279, 222] width 34 height 16
click at [279, 278] on link "Year" at bounding box center [294, 279] width 65 height 13
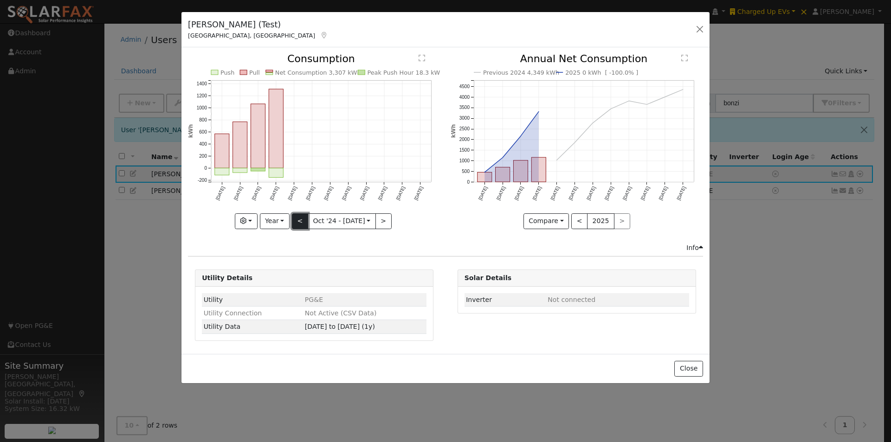
click at [301, 217] on button "<" at bounding box center [300, 222] width 16 height 16
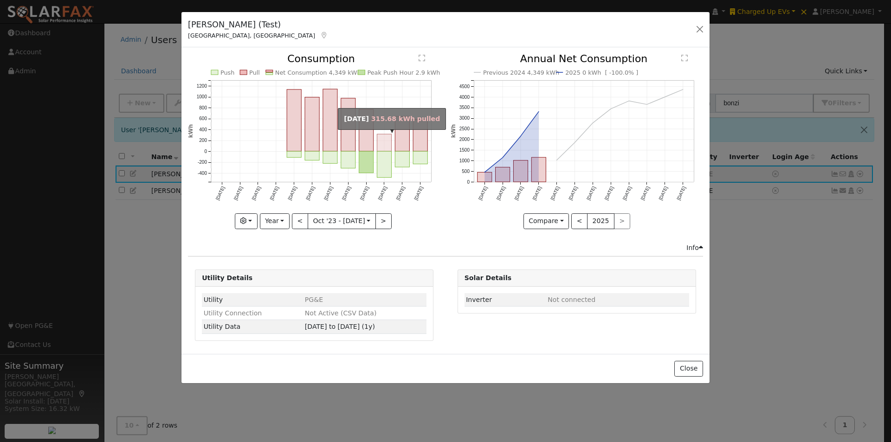
click at [382, 143] on rect "onclick=""" at bounding box center [384, 143] width 14 height 17
type input "2024-07-01"
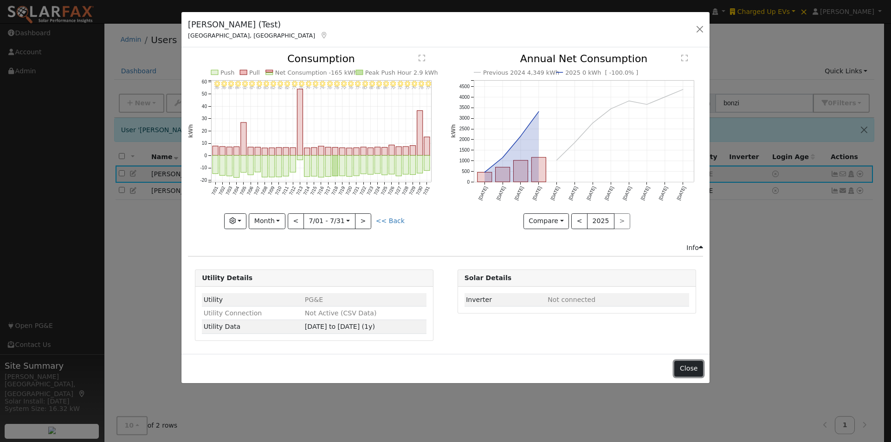
click at [694, 370] on button "Close" at bounding box center [689, 369] width 28 height 16
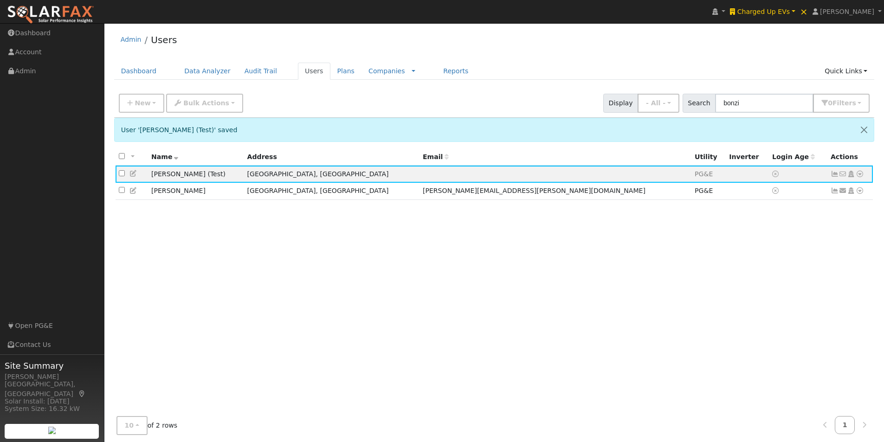
click at [223, 205] on div "All None All on page None on page Name Address Email Utility Inverter Login Age…" at bounding box center [494, 282] width 761 height 266
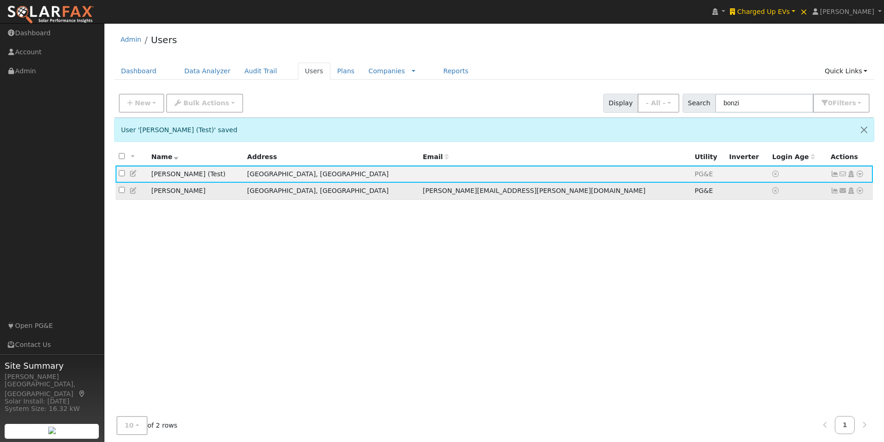
click at [219, 196] on td "Joe Bonzi" at bounding box center [196, 191] width 96 height 17
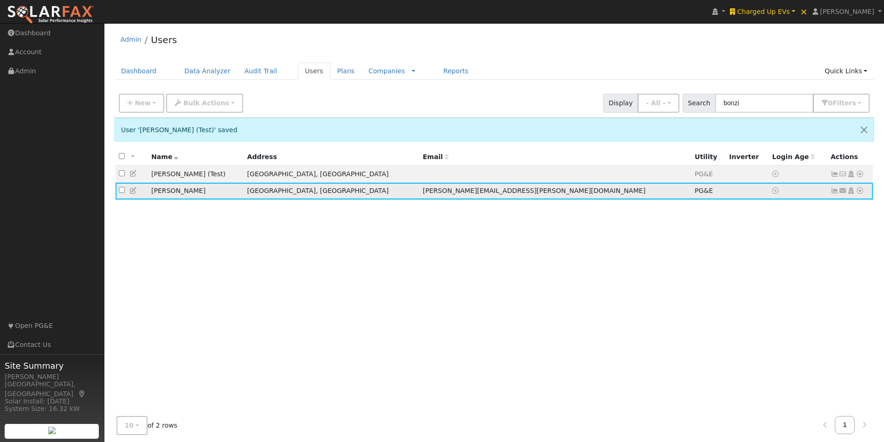
click at [832, 194] on icon at bounding box center [835, 191] width 8 height 6
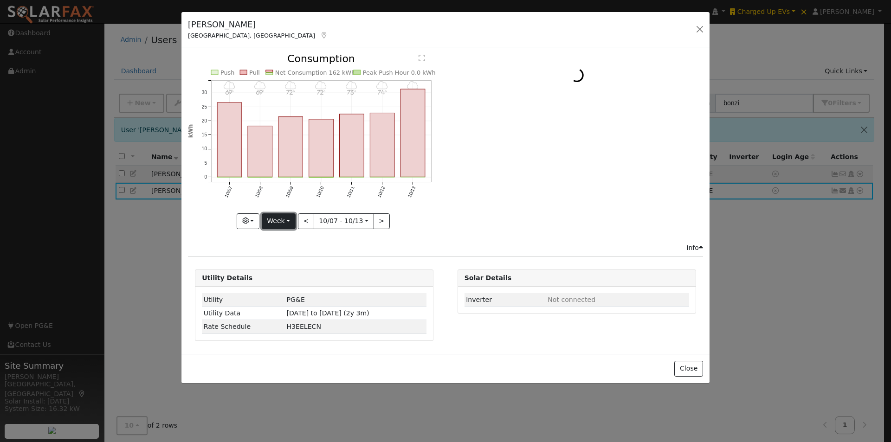
click at [280, 221] on button "Week" at bounding box center [279, 222] width 34 height 16
click at [288, 275] on link "Year" at bounding box center [294, 279] width 65 height 13
type input "[DATE]"
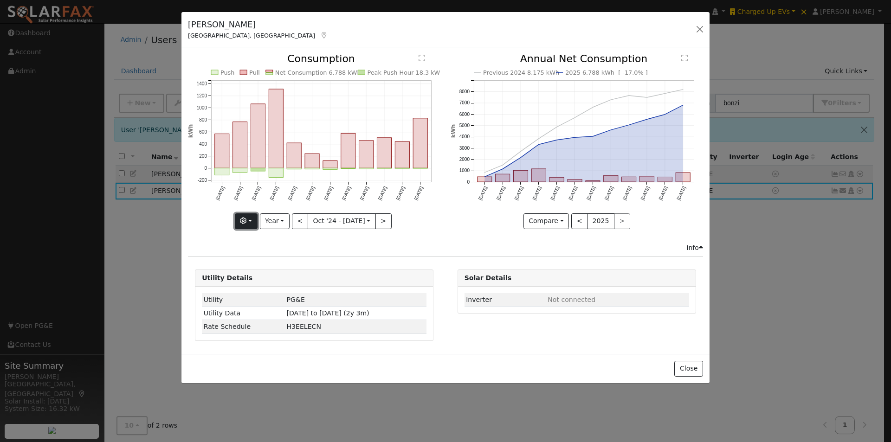
click at [253, 221] on button "button" at bounding box center [246, 222] width 23 height 16
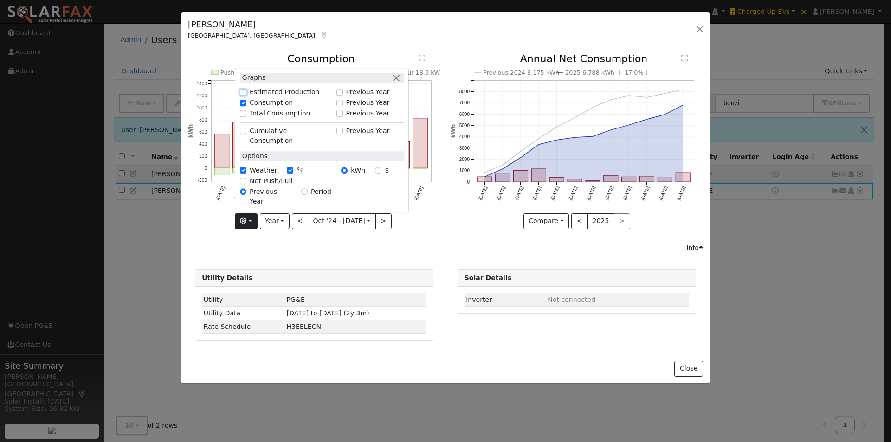
drag, startPoint x: 248, startPoint y: 110, endPoint x: 250, endPoint y: 117, distance: 6.9
click at [247, 96] on input "Estimated Production" at bounding box center [243, 92] width 6 height 6
checkbox input "true"
click at [437, 213] on icon "Estimated Production 3,106 kWh Push Pull Net Consumption 6,788 kWh Peak Product…" at bounding box center [314, 141] width 253 height 174
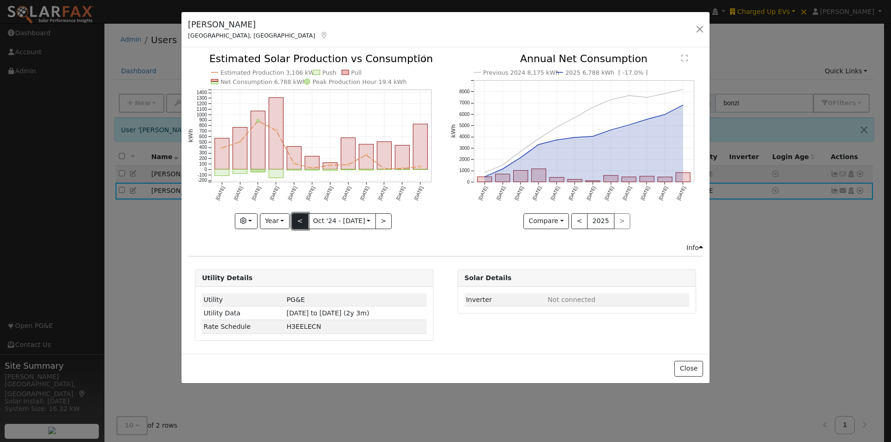
click at [302, 217] on button "<" at bounding box center [300, 222] width 16 height 16
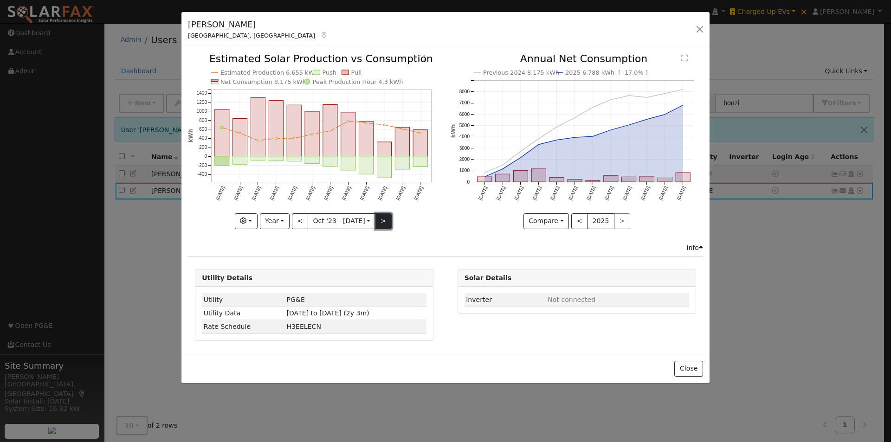
click at [377, 216] on button ">" at bounding box center [384, 222] width 16 height 16
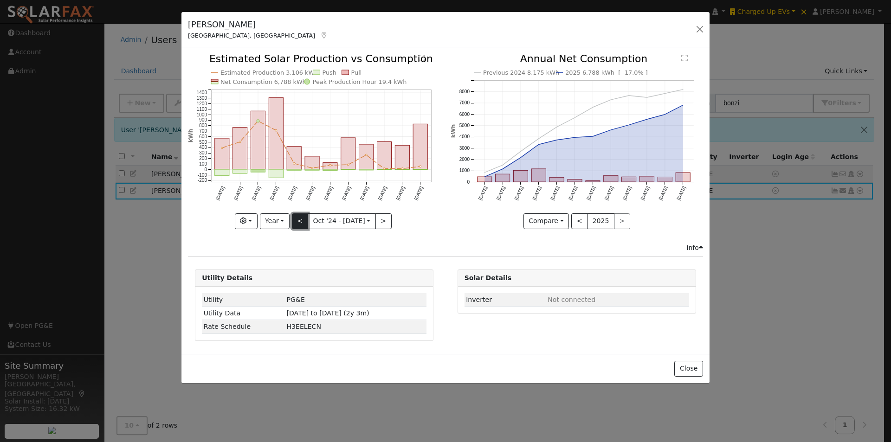
click at [300, 224] on button "<" at bounding box center [300, 222] width 16 height 16
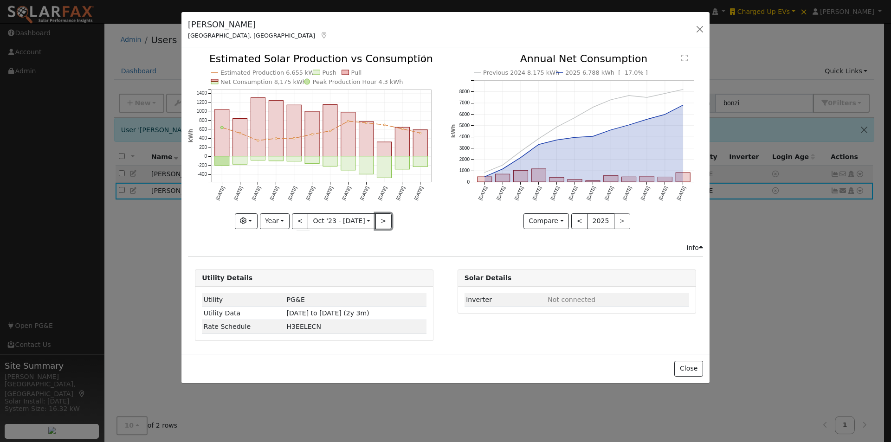
drag, startPoint x: 382, startPoint y: 218, endPoint x: 382, endPoint y: 208, distance: 10.2
click at [382, 219] on button ">" at bounding box center [384, 222] width 16 height 16
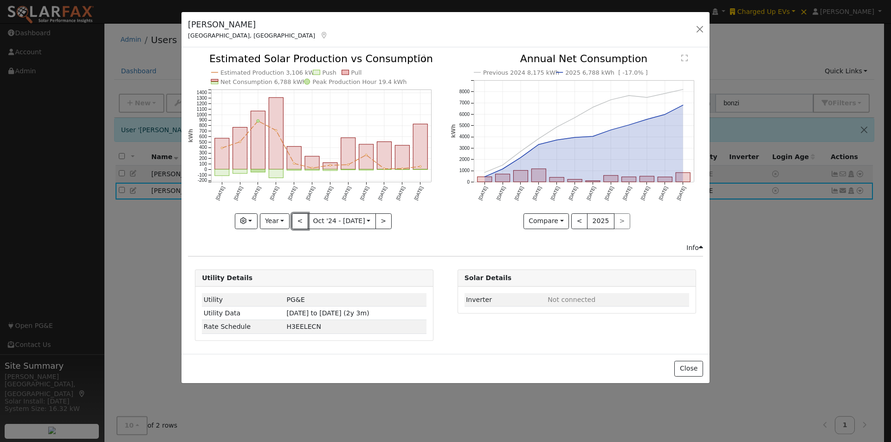
click at [299, 220] on button "<" at bounding box center [300, 222] width 16 height 16
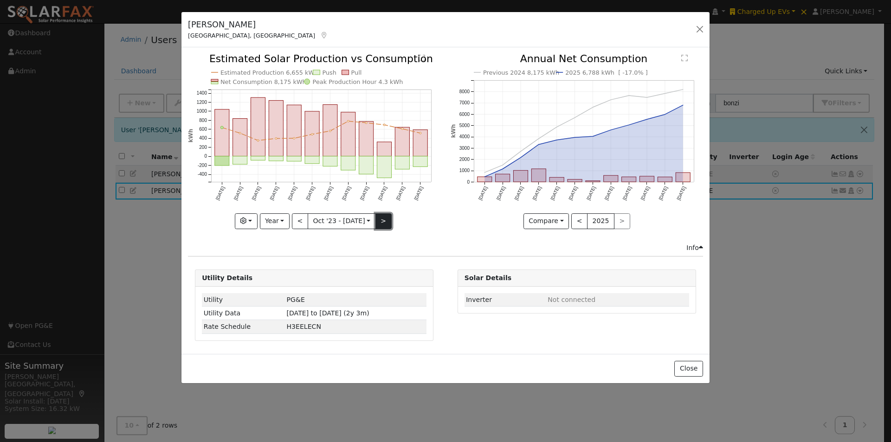
click at [377, 218] on button ">" at bounding box center [384, 222] width 16 height 16
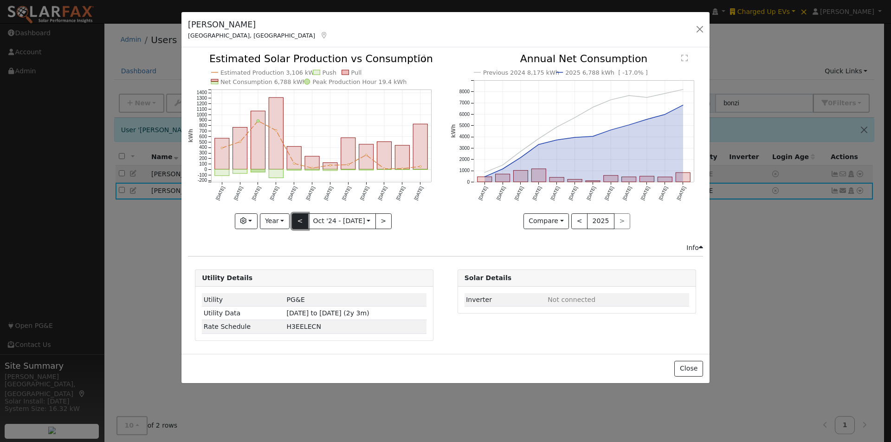
click at [300, 221] on button "<" at bounding box center [300, 222] width 16 height 16
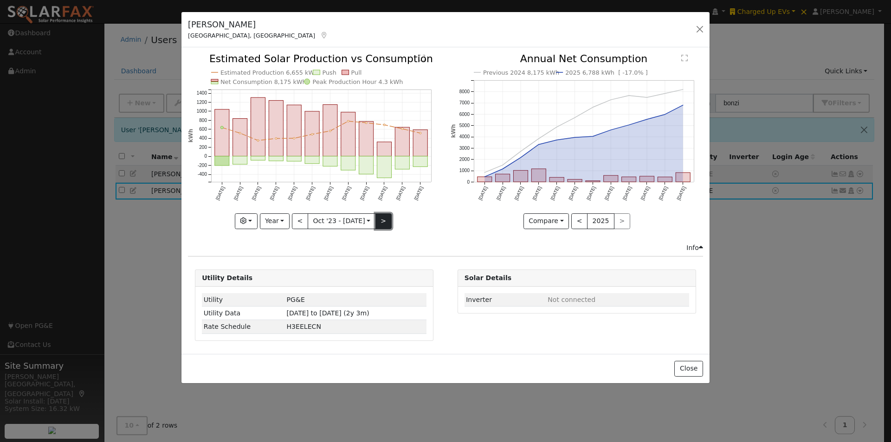
click at [383, 218] on button ">" at bounding box center [384, 222] width 16 height 16
type input "[DATE]"
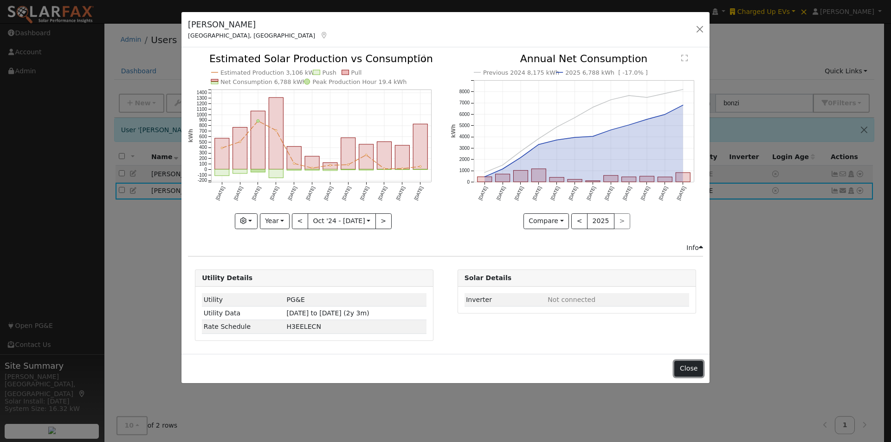
click at [690, 367] on button "Close" at bounding box center [689, 369] width 28 height 16
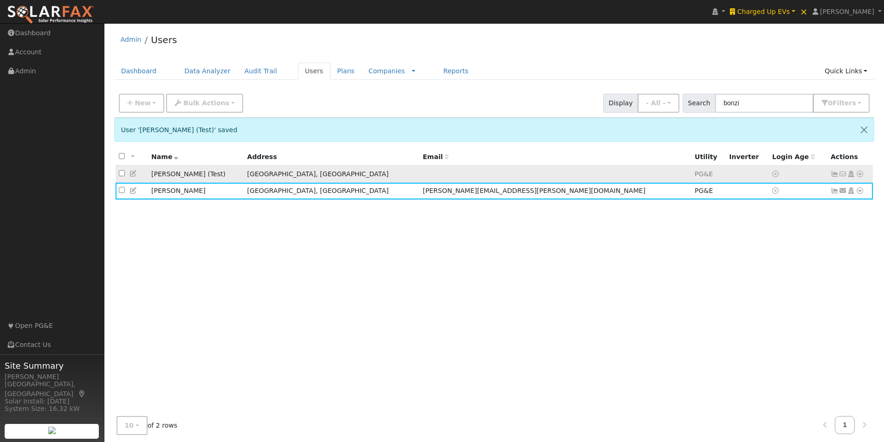
click at [382, 173] on td "[GEOGRAPHIC_DATA], [GEOGRAPHIC_DATA]" at bounding box center [331, 174] width 175 height 17
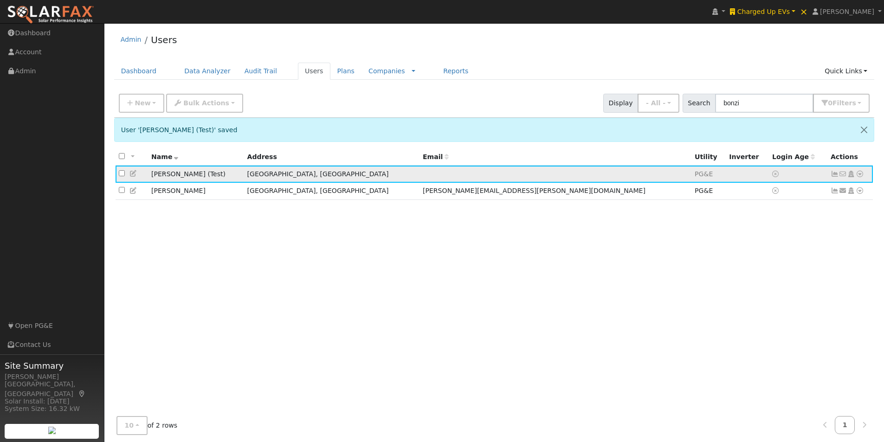
click at [861, 174] on icon at bounding box center [860, 174] width 8 height 6
click at [828, 188] on link "Data Analyzer" at bounding box center [829, 190] width 67 height 13
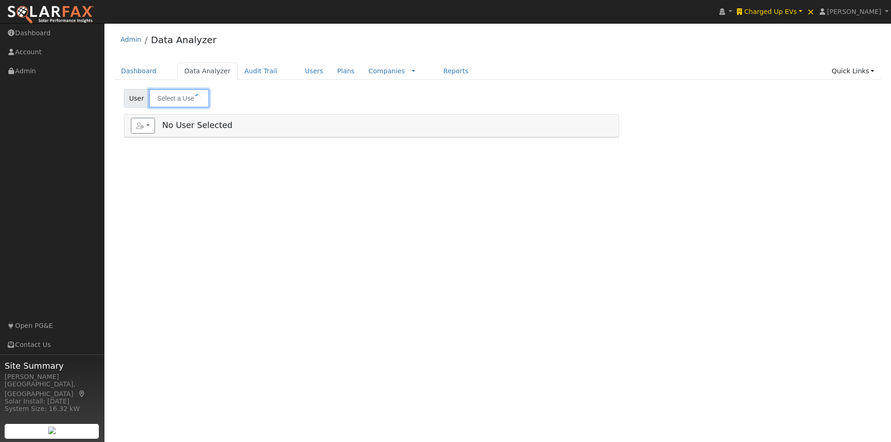
type input "[PERSON_NAME] (Test)"
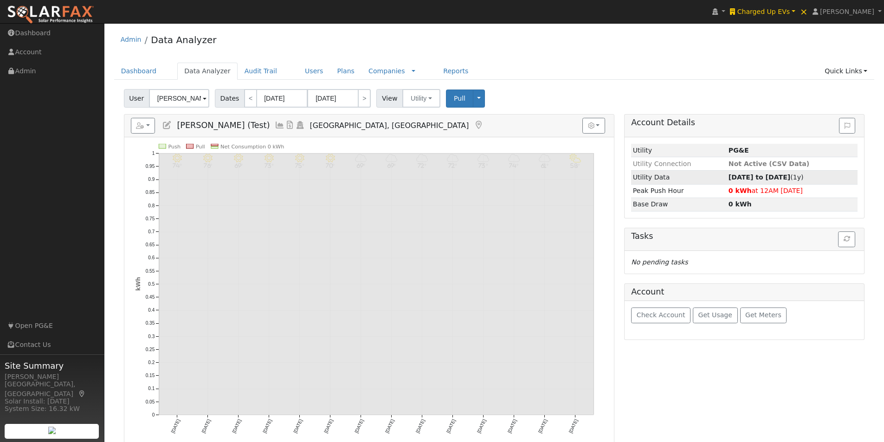
click at [766, 178] on strong "[DATE] to [DATE]" at bounding box center [760, 177] width 62 height 7
type input "[DATE]"
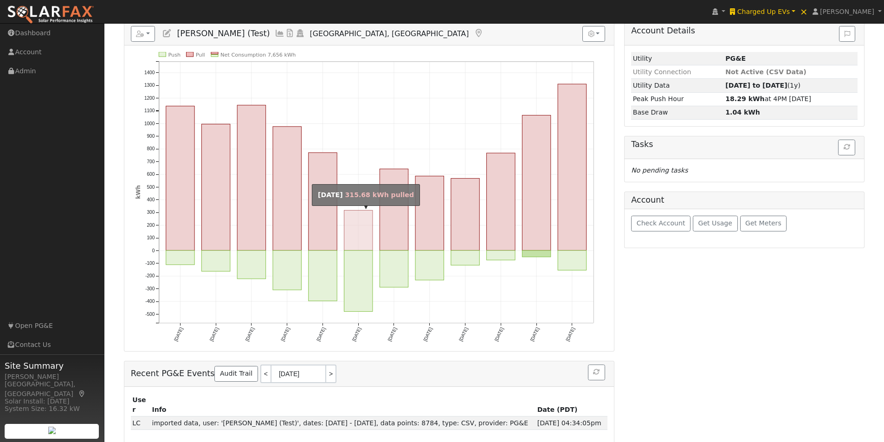
scroll to position [93, 0]
click at [352, 229] on rect "onclick=""" at bounding box center [358, 230] width 28 height 40
type input "[DATE]"
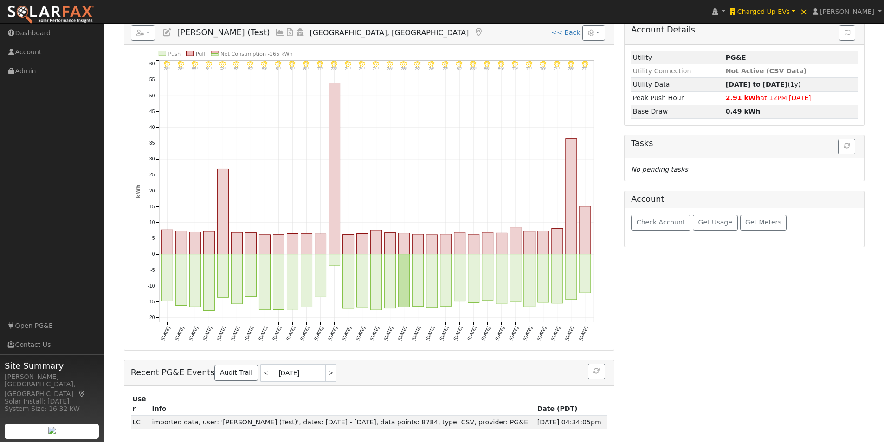
scroll to position [0, 0]
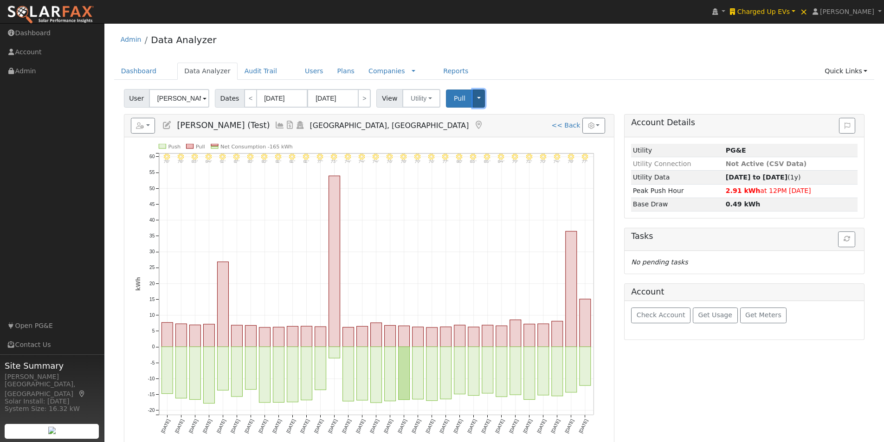
click at [473, 98] on button "Toggle Dropdown" at bounding box center [479, 99] width 12 height 18
click at [481, 138] on link "Delete This Data" at bounding box center [508, 138] width 71 height 13
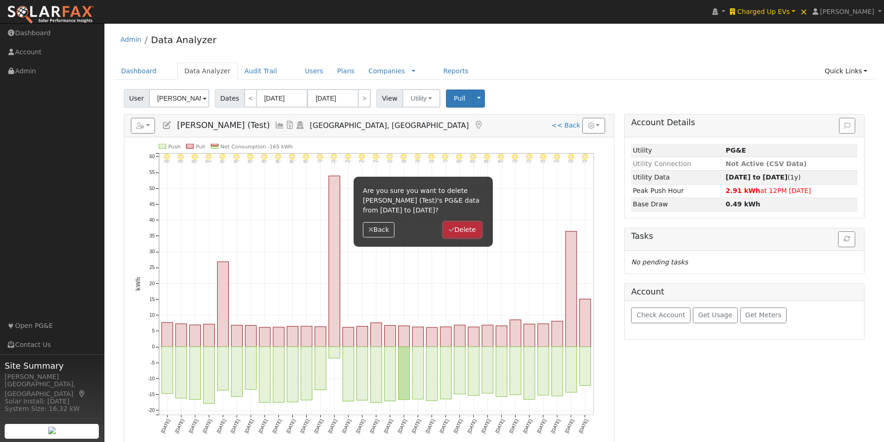
click at [463, 226] on button "Delete" at bounding box center [463, 230] width 38 height 16
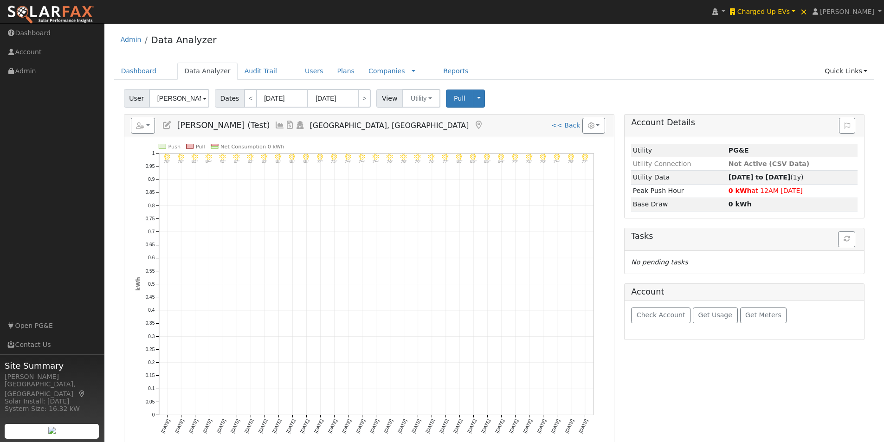
click at [275, 124] on icon at bounding box center [280, 125] width 10 height 8
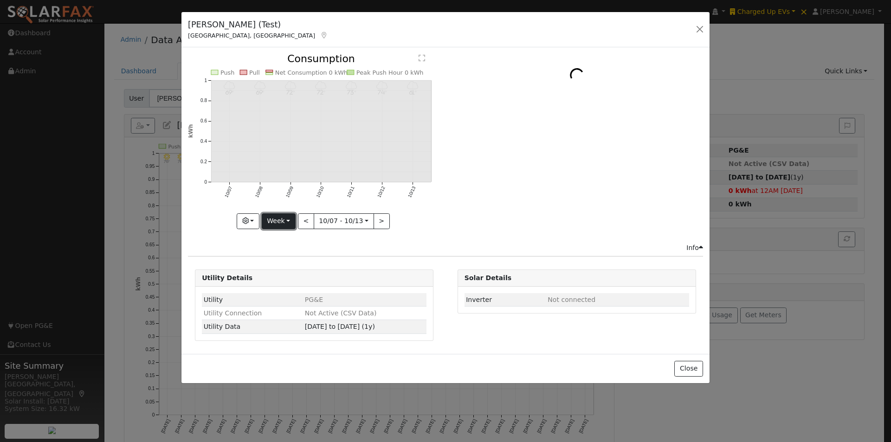
click at [281, 215] on button "Week" at bounding box center [279, 222] width 34 height 16
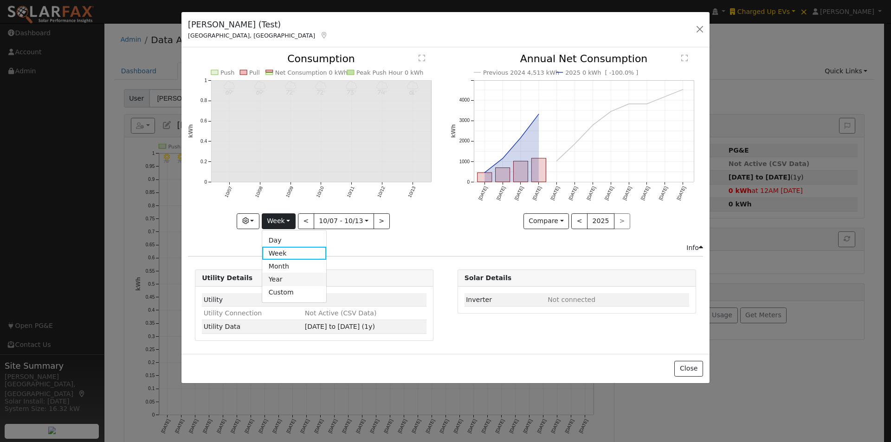
click at [285, 279] on link "Year" at bounding box center [294, 279] width 65 height 13
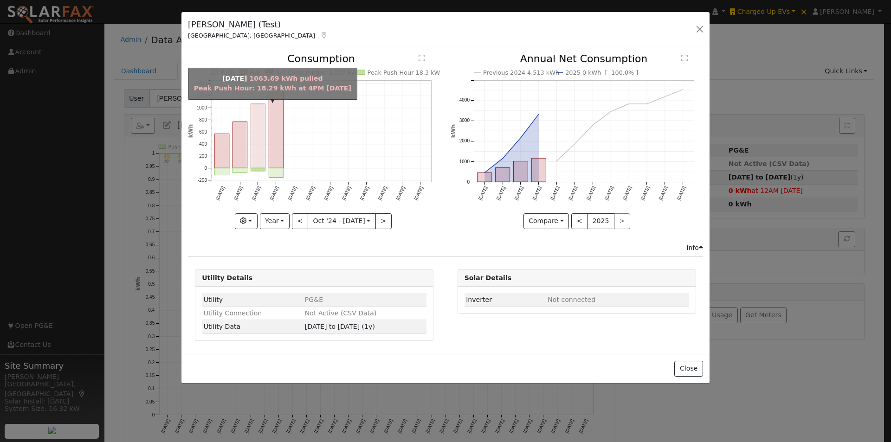
click at [255, 135] on rect "onclick=""" at bounding box center [258, 136] width 14 height 64
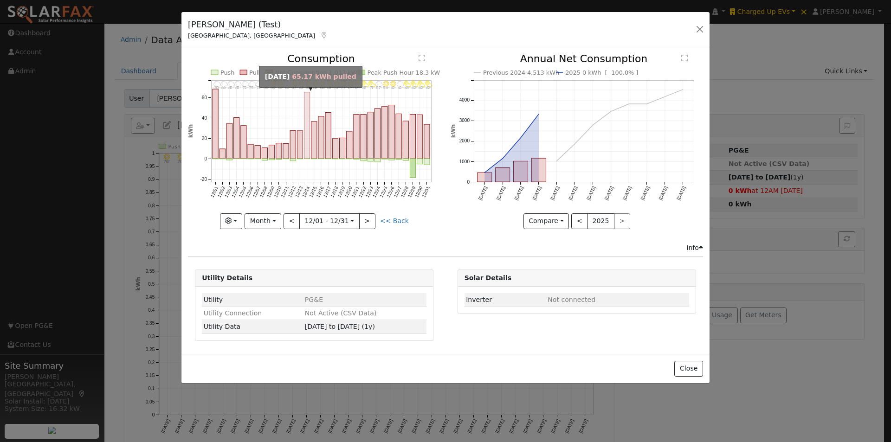
click at [307, 131] on rect "onclick=""" at bounding box center [308, 125] width 6 height 67
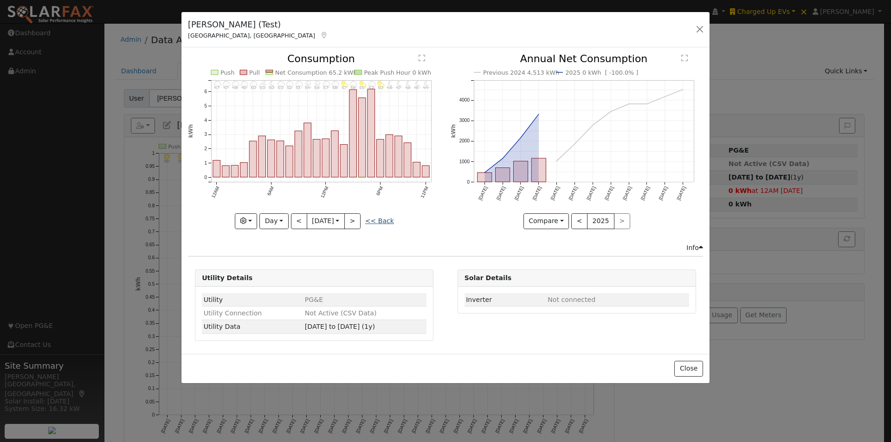
click at [385, 222] on link "<< Back" at bounding box center [379, 220] width 29 height 7
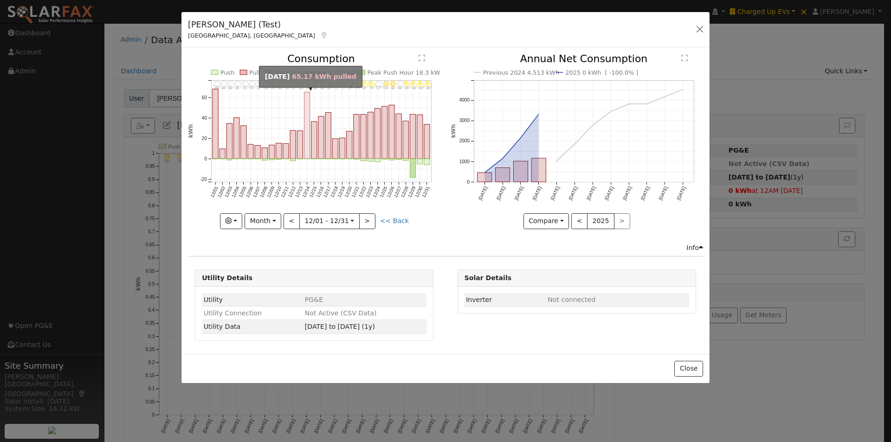
click at [306, 105] on rect "onclick=""" at bounding box center [308, 125] width 6 height 67
type input "[DATE]"
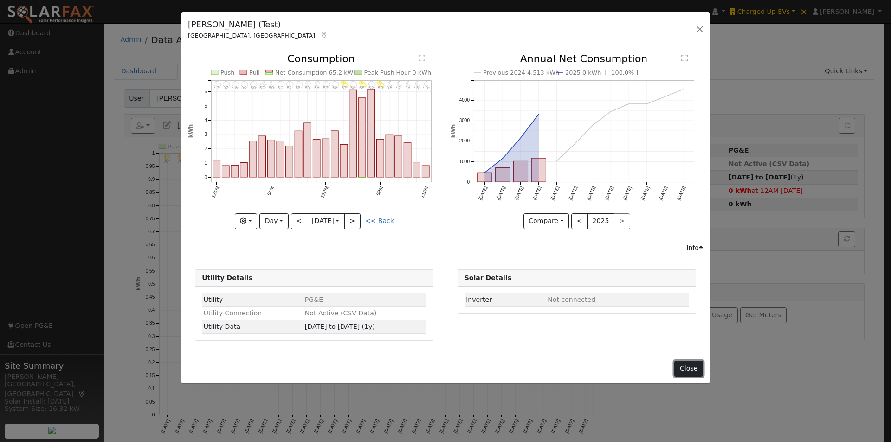
click at [692, 363] on button "Close" at bounding box center [689, 369] width 28 height 16
